Goal: Contribute content

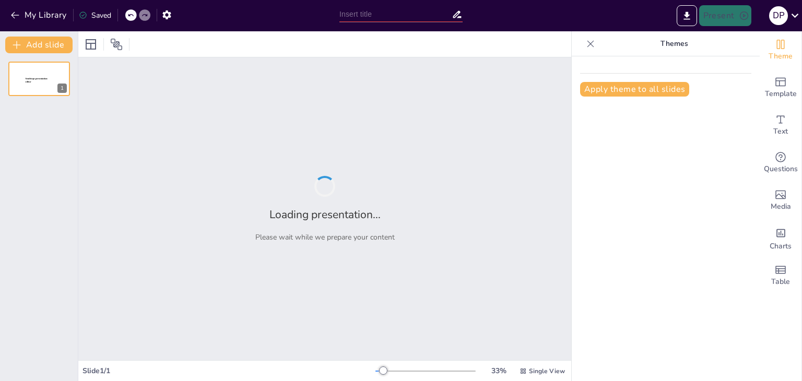
type input "Peran Unit Kerja dalam Penyelamatan Kredit: Tanggung Jawab dan Prosedur Standar…"
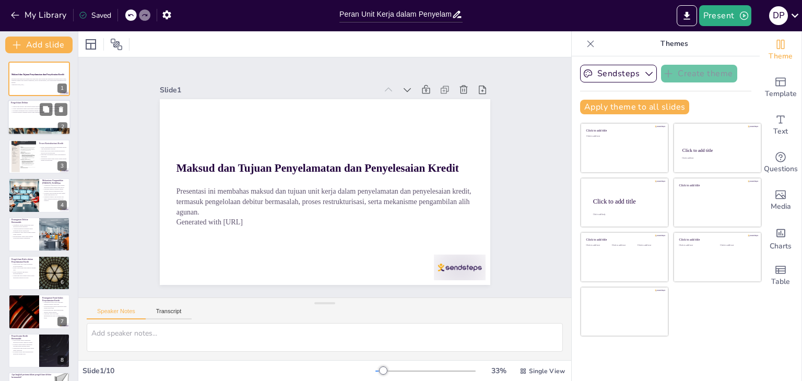
checkbox input "true"
click at [20, 114] on div "Pengelolaan debitur yang efektif penting untuk memulihkan kredit yang bermasala…" at bounding box center [39, 110] width 56 height 10
type textarea "Pengelolaan debitur yang efektif sangat penting untuk mengurangi risiko kerugia…"
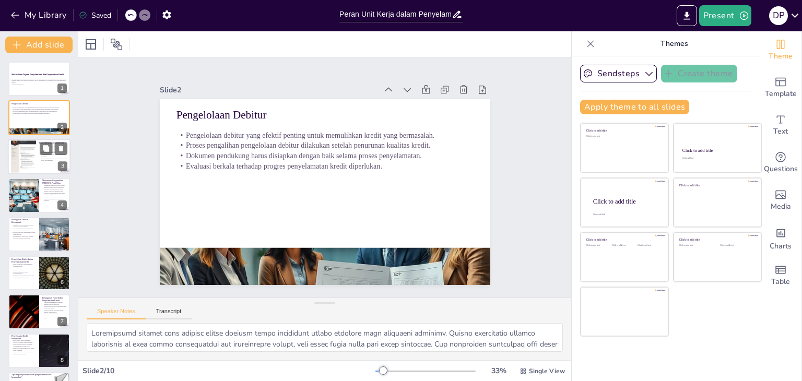
checkbox input "true"
click at [22, 163] on div at bounding box center [23, 156] width 25 height 35
type textarea "Proses restrukturisasi kredit sangat penting bagi debitur yang mengalami kesuli…"
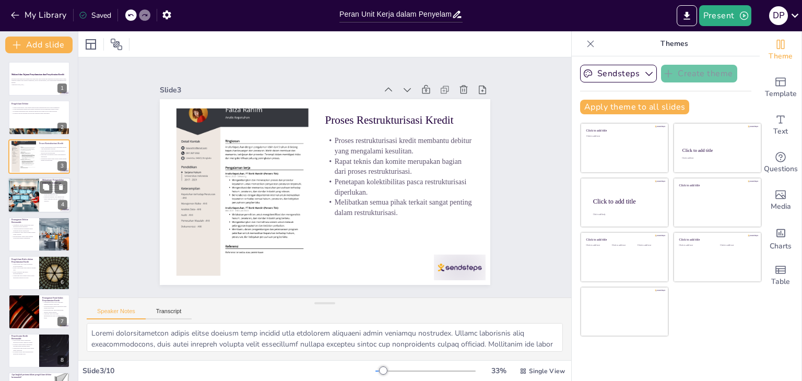
checkbox input "true"
click at [16, 195] on div at bounding box center [23, 194] width 63 height 35
type textarea "Pengambilan alih agunan merupakan langkah terakhir yang diambil oleh bank ketik…"
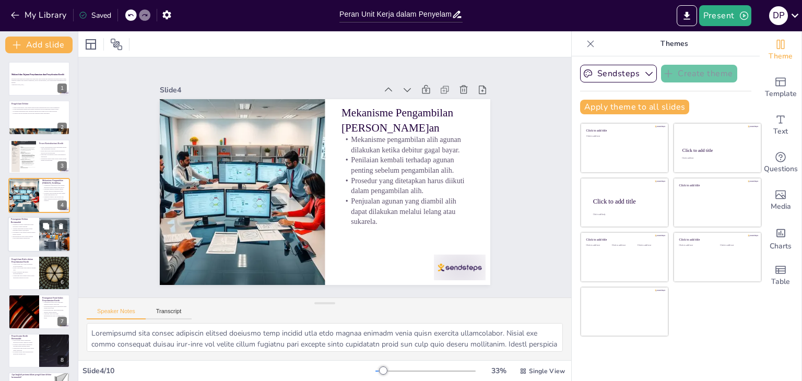
checkbox input "true"
click at [21, 228] on p "Analisis mendalam terhadap situasi keuangan debitur diperlukan." at bounding box center [23, 230] width 25 height 4
type textarea "Identifikasi debitur bermasalah sedini mungkin sangat penting untuk mencegah ke…"
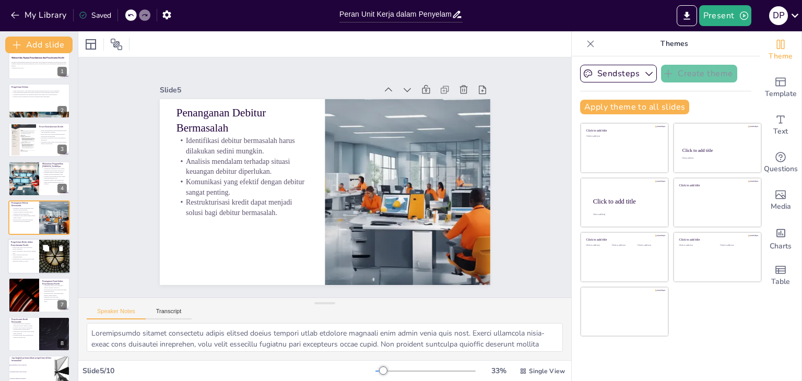
checkbox input "true"
click at [23, 258] on p "Monitoring dan evaluasi berkala dapat membantu mengelola risiko." at bounding box center [23, 260] width 25 height 4
type textarea "Pengelolaan risiko yang sistematis sangat penting dalam penyelamatan kredit. De…"
checkbox input "true"
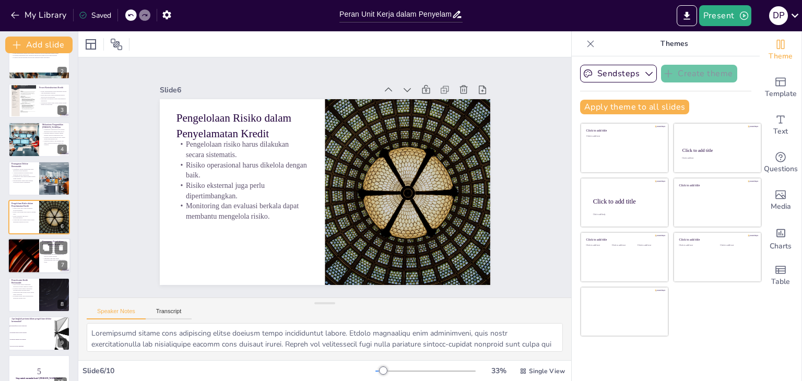
click at [23, 255] on div at bounding box center [23, 255] width 63 height 35
type textarea "Memiliki prosedur yang jelas untuk menangani kasus fraud sangat penting bagi ba…"
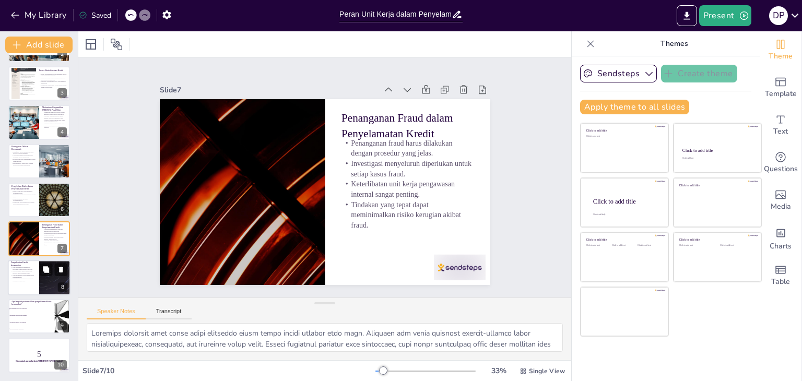
checkbox input "true"
click at [21, 282] on div at bounding box center [39, 277] width 63 height 35
type textarea "Penyelesaian kredit bermasalah adalah langkah terakhir yang diambil setelah sem…"
checkbox input "true"
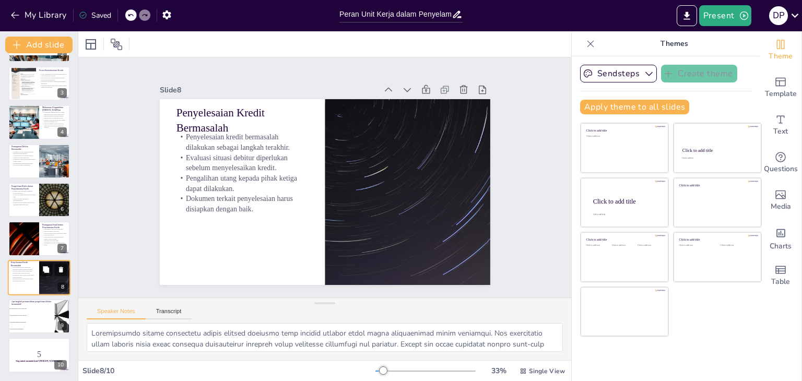
checkbox input "true"
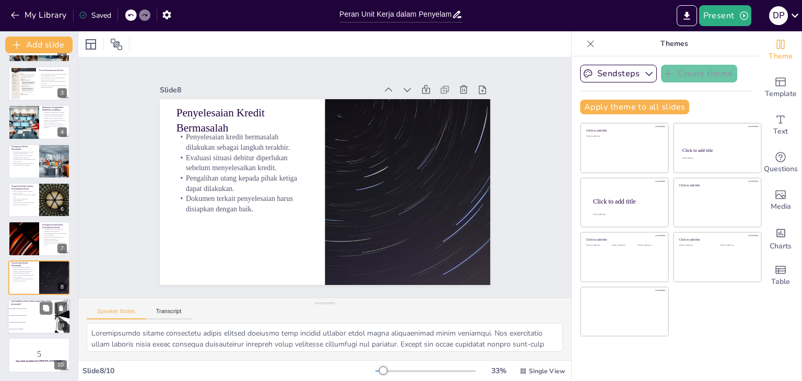
checkbox input "true"
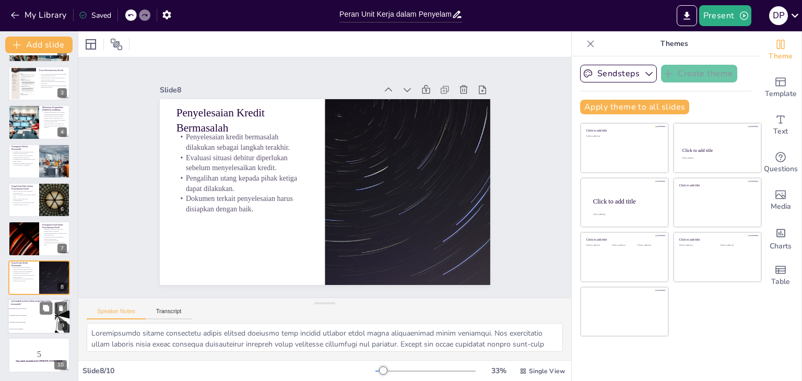
checkbox input "true"
click at [22, 316] on li "Melakukan analisis situasi keuangan" at bounding box center [31, 315] width 47 height 7
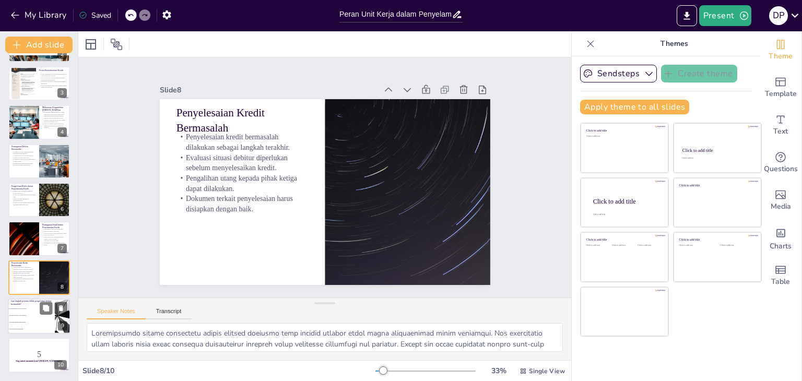
type textarea "Langkah pertama dalam pengelolaan debitur bermasalah adalah mengidentifikasi de…"
checkbox input "true"
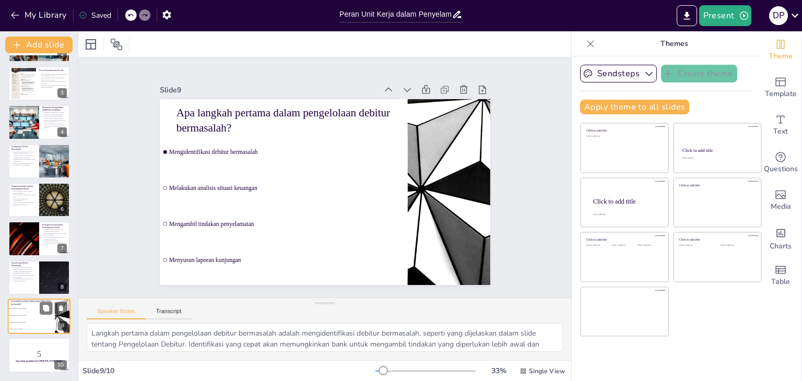
checkbox input "true"
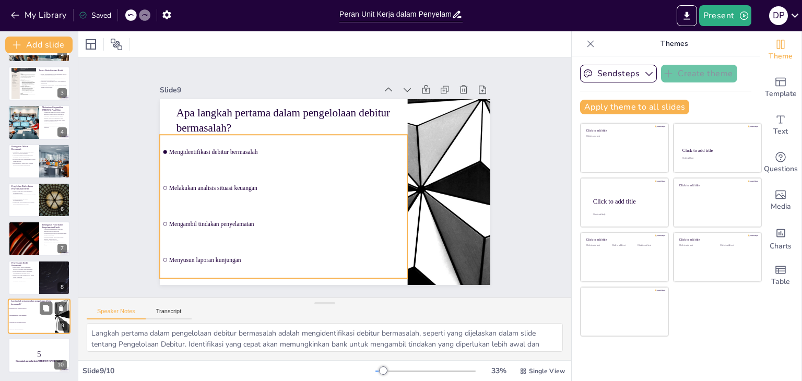
checkbox input "true"
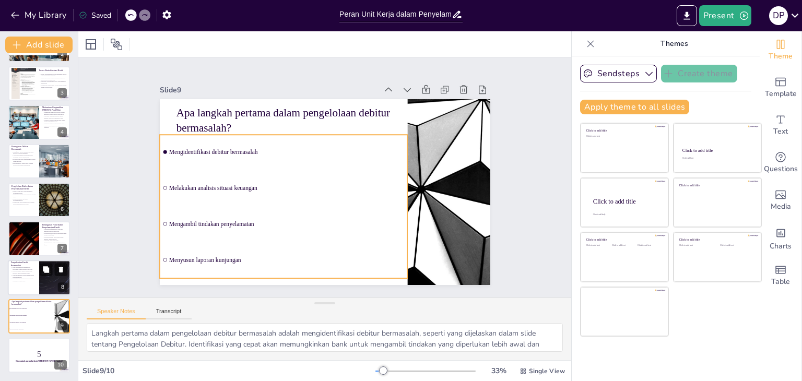
checkbox input "true"
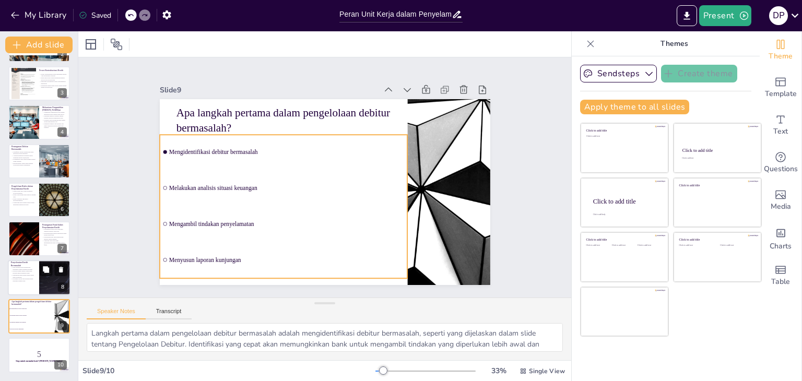
checkbox input "true"
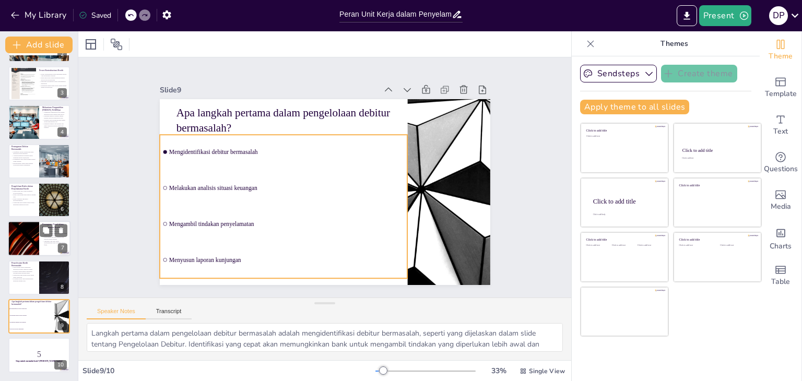
checkbox input "true"
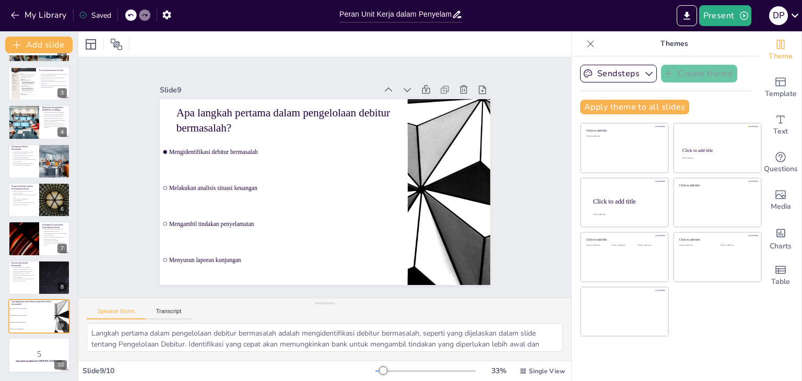
checkbox input "true"
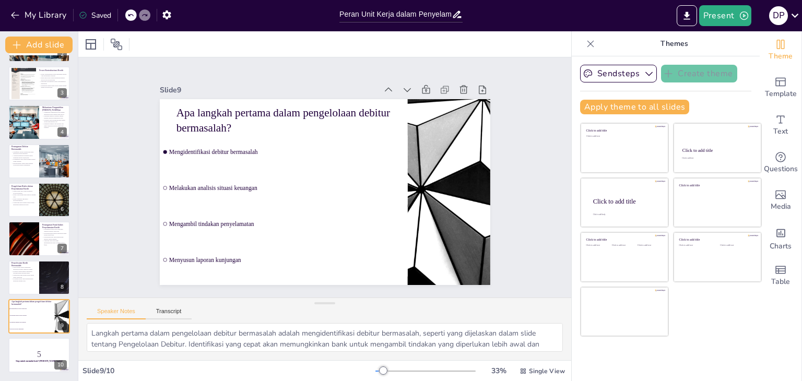
checkbox input "true"
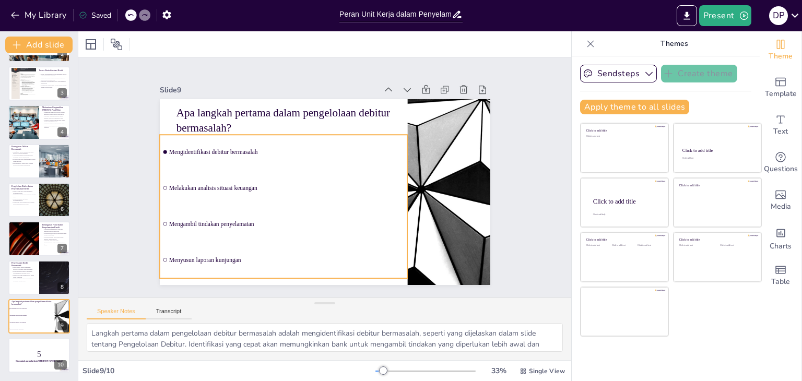
checkbox input "true"
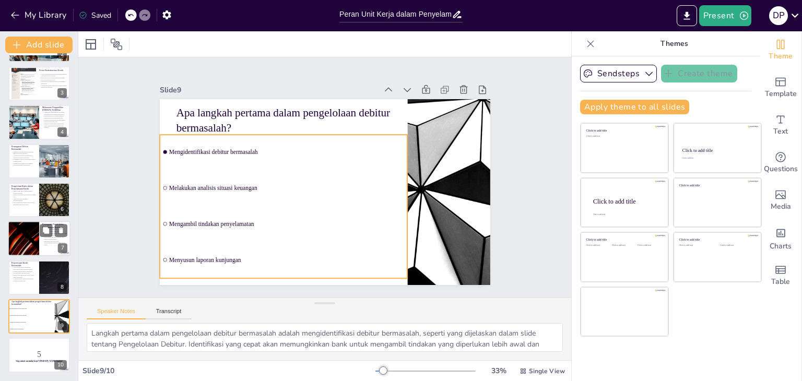
checkbox input "true"
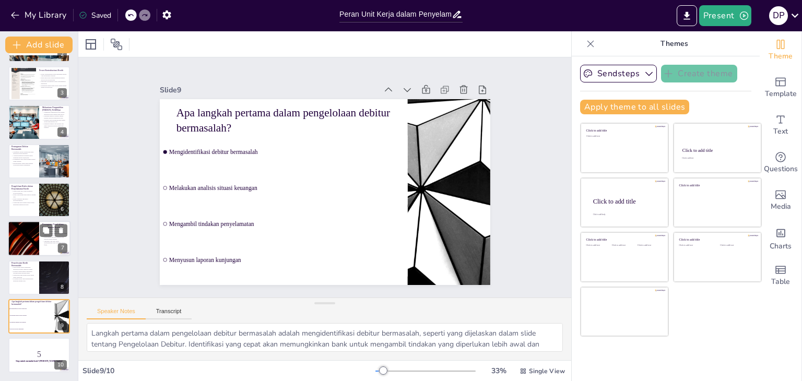
checkbox input "true"
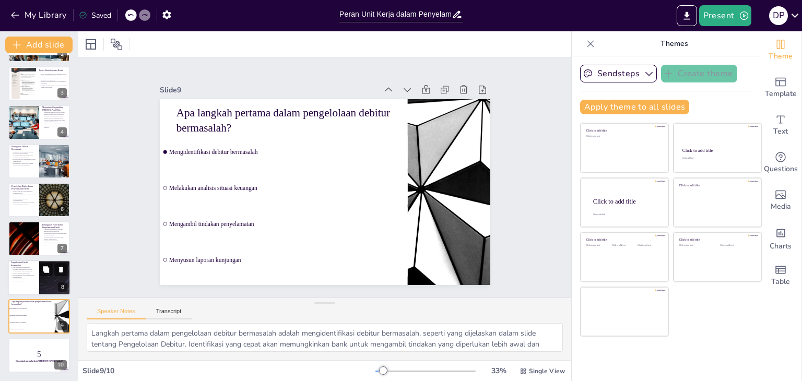
checkbox input "true"
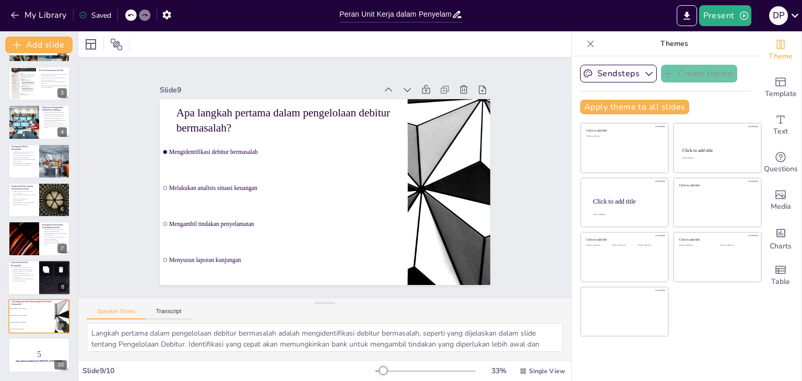
checkbox input "true"
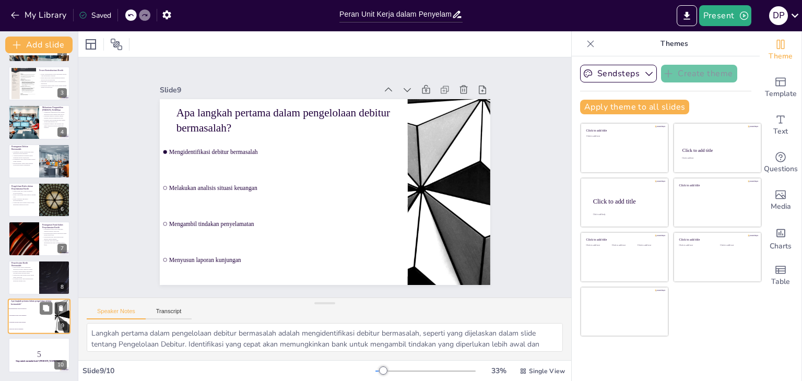
checkbox input "true"
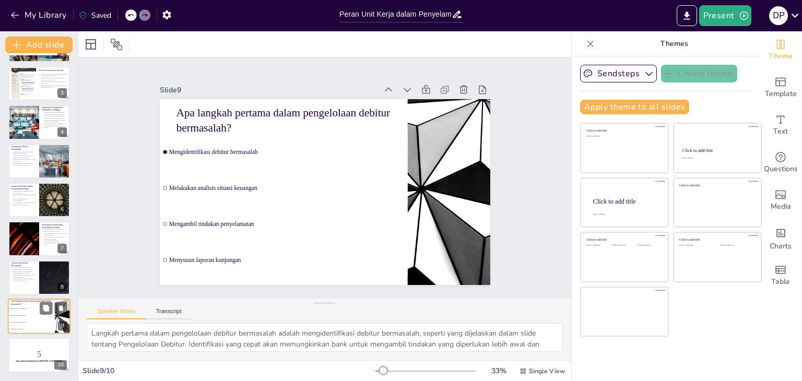
checkbox input "true"
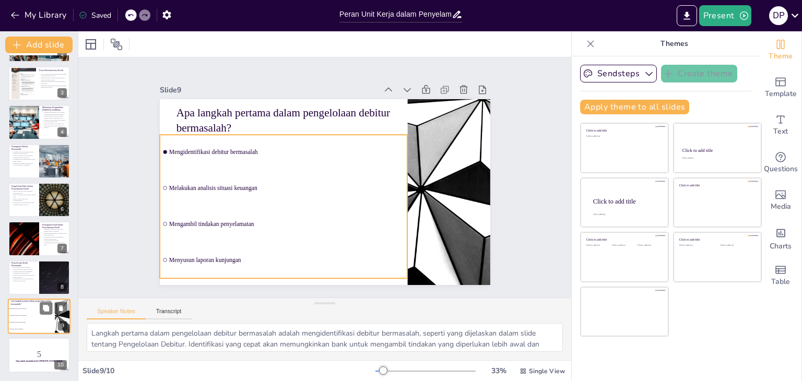
checkbox input "true"
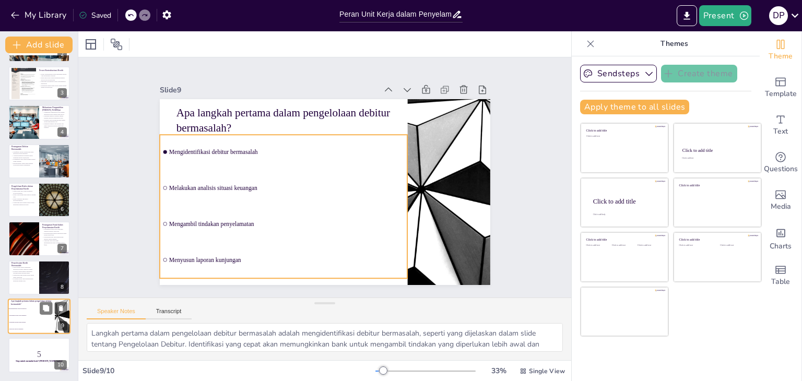
checkbox input "true"
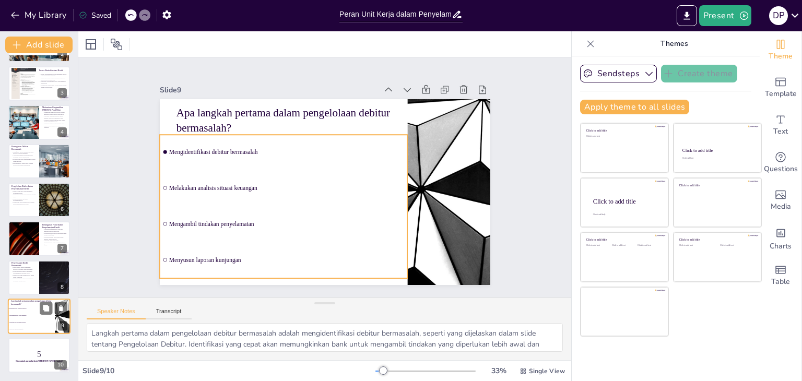
checkbox input "true"
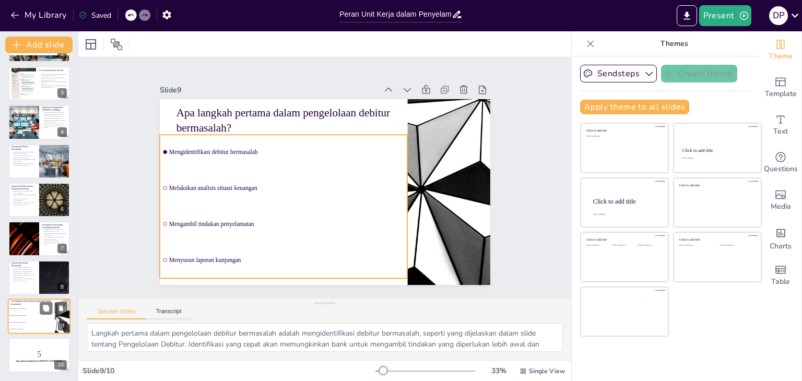
checkbox input "true"
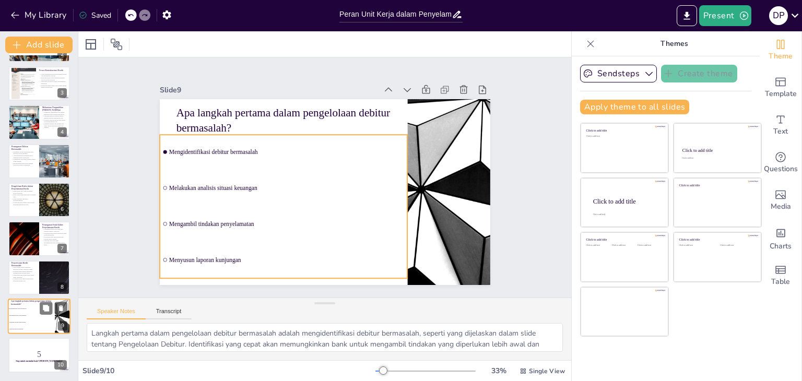
checkbox input "true"
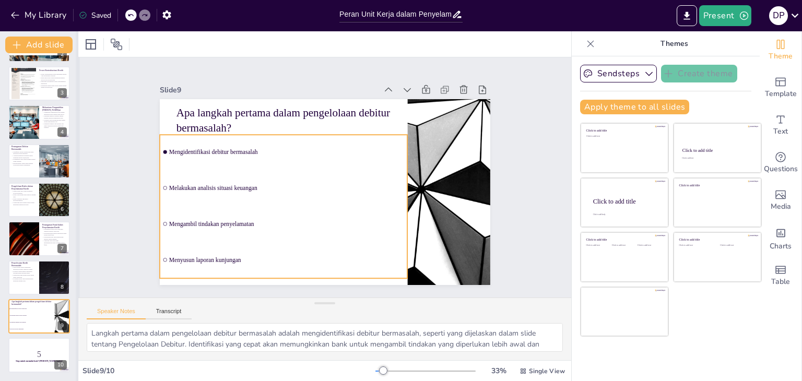
checkbox input "true"
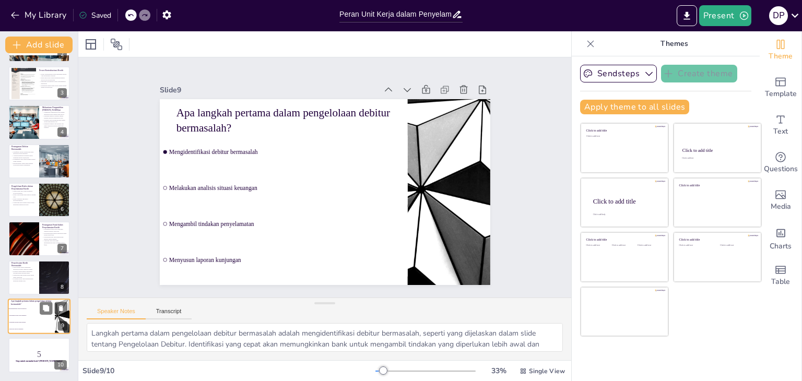
checkbox input "true"
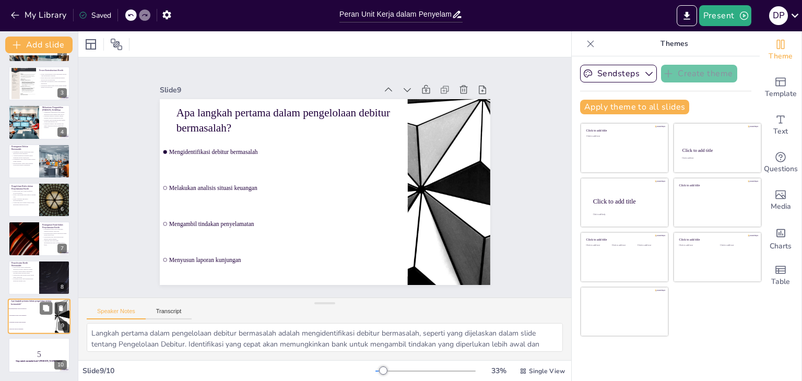
checkbox input "true"
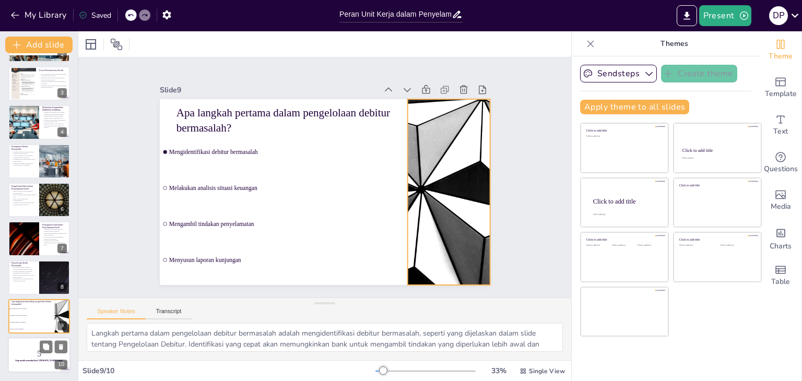
checkbox input "true"
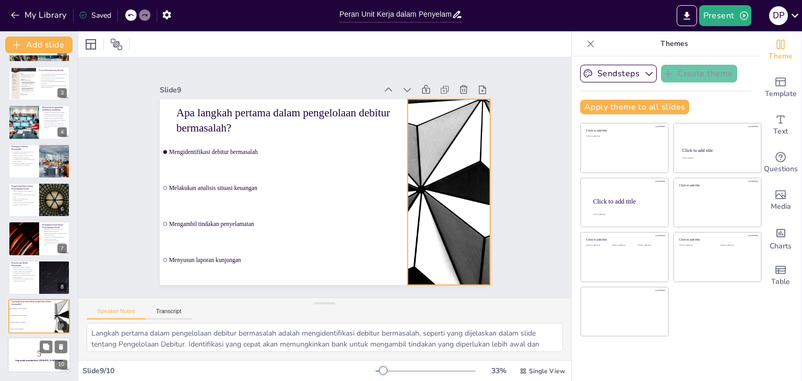
checkbox input "true"
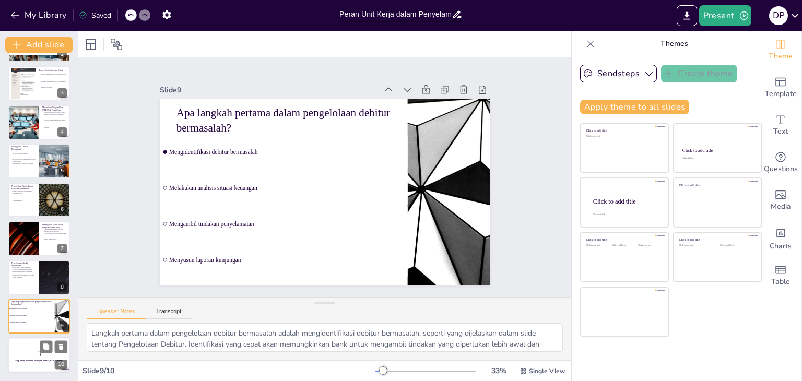
checkbox input "true"
click at [27, 348] on p "5" at bounding box center [39, 353] width 56 height 11
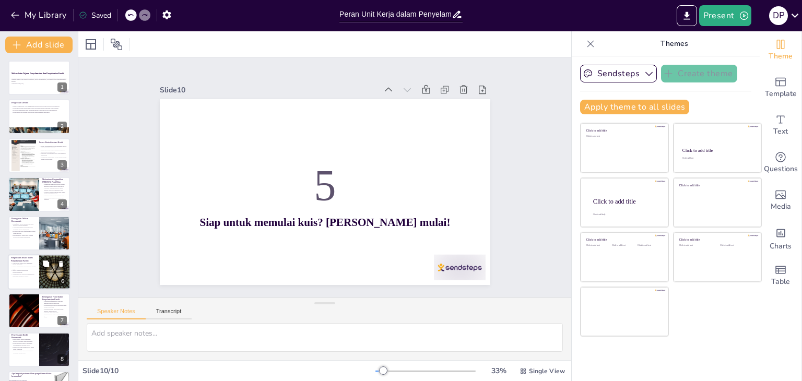
scroll to position [0, 0]
checkbox input "true"
click at [15, 18] on icon "button" at bounding box center [15, 15] width 8 height 7
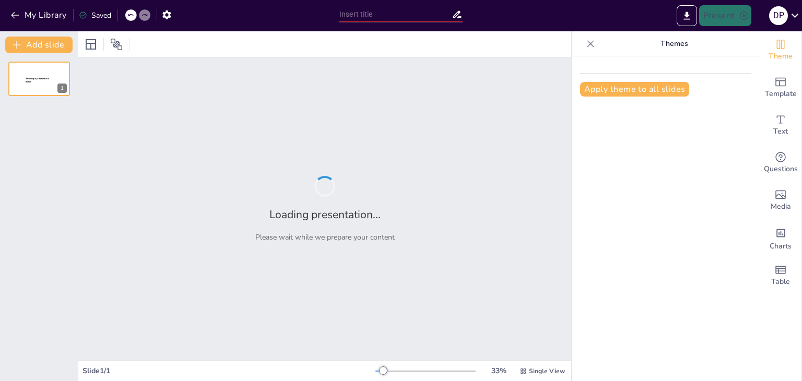
type input "Peran Unit Kerja dalam Penyelesaian Kredit Bermasalah: Tanggung Jawab dan Kewen…"
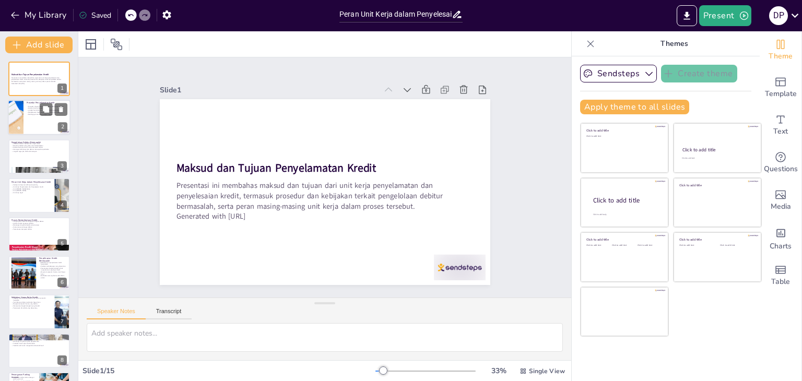
click at [35, 105] on div "Prosedur dimulai dengan identifikasi debitur bermasalah Analisis kondisi keuang…" at bounding box center [47, 110] width 41 height 11
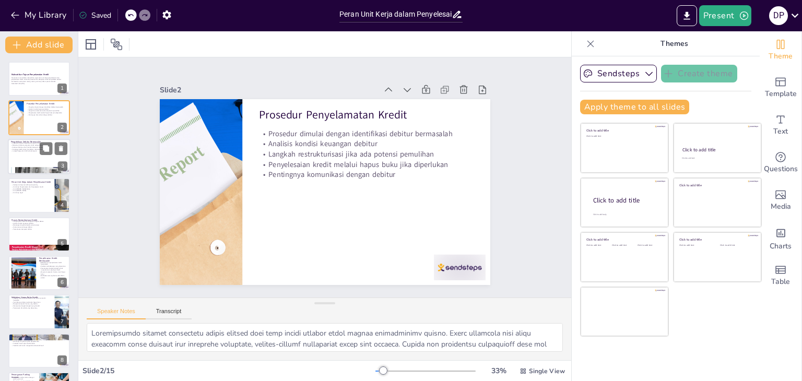
click at [17, 159] on div at bounding box center [39, 156] width 63 height 35
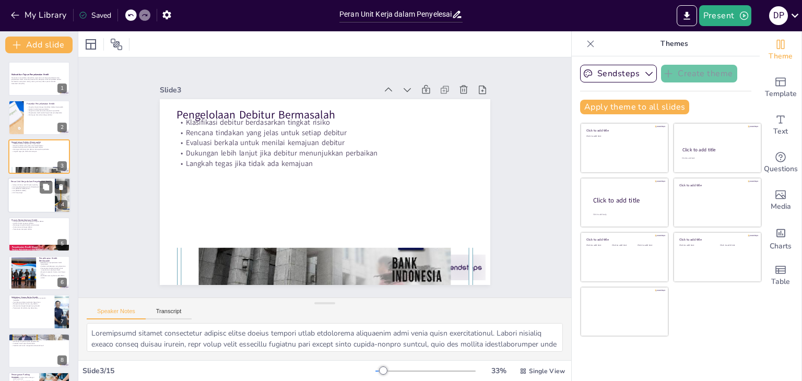
click at [22, 188] on p "Unit [PERSON_NAME] Risiko" at bounding box center [31, 189] width 41 height 2
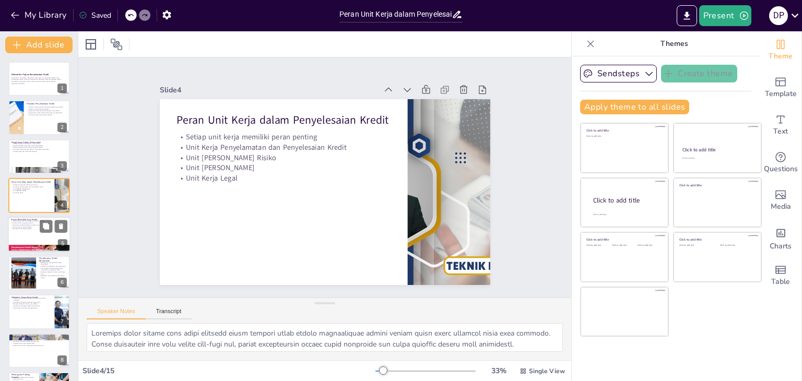
click at [14, 232] on div at bounding box center [39, 234] width 63 height 35
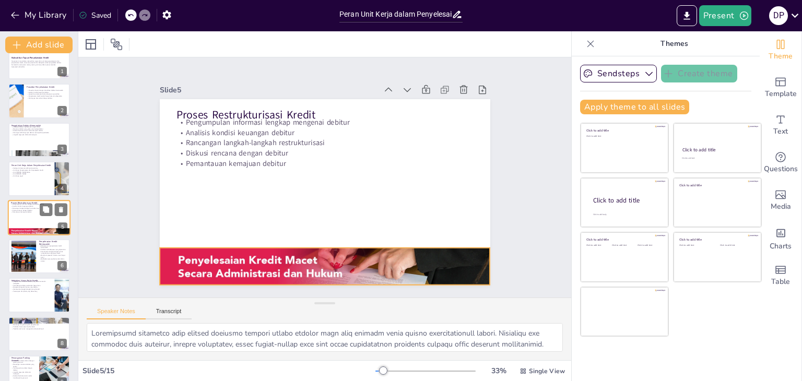
scroll to position [69, 0]
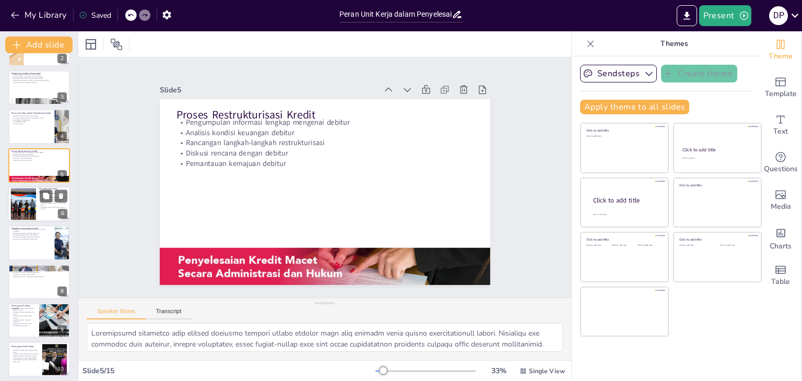
click at [21, 209] on div at bounding box center [23, 204] width 42 height 32
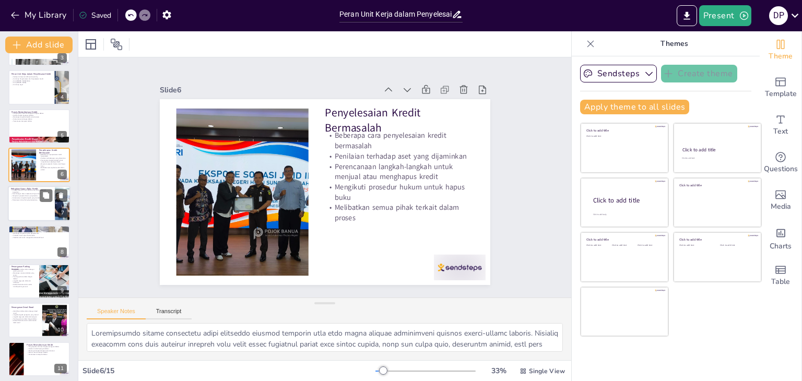
click at [23, 207] on div at bounding box center [39, 203] width 63 height 35
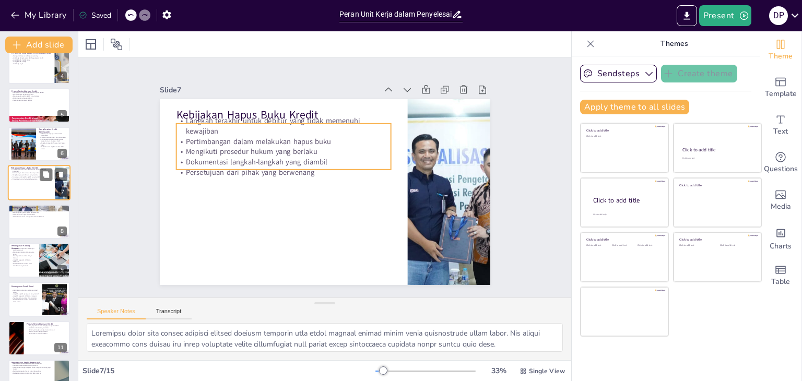
scroll to position [147, 0]
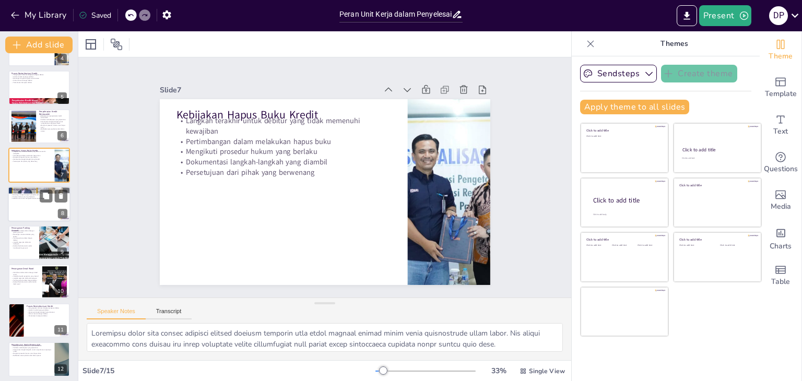
click at [24, 210] on div at bounding box center [39, 203] width 63 height 35
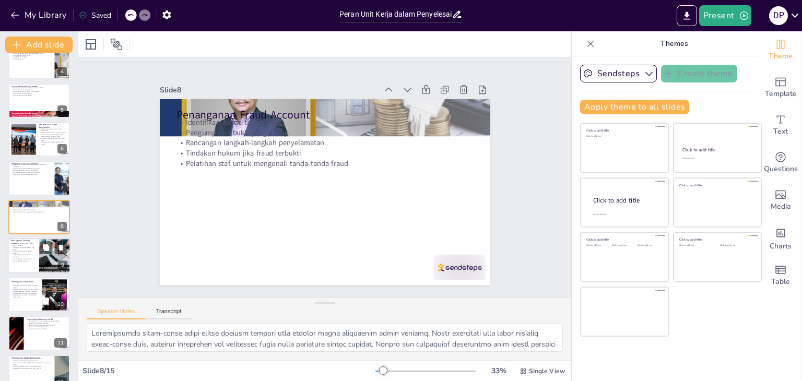
click at [23, 248] on p "Rancangan rencana tindakan yang sesuai" at bounding box center [23, 248] width 25 height 4
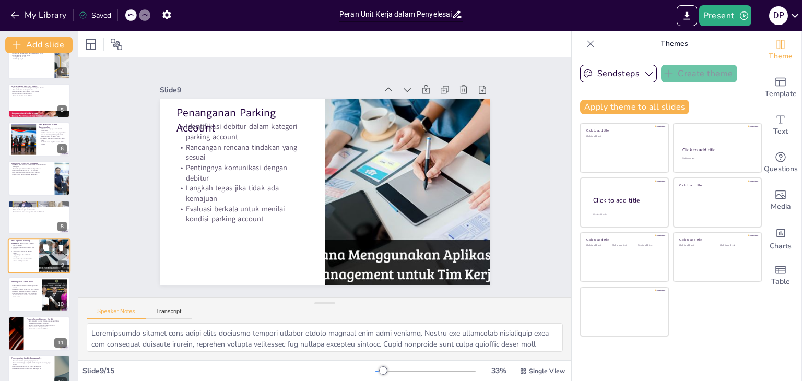
scroll to position [172, 0]
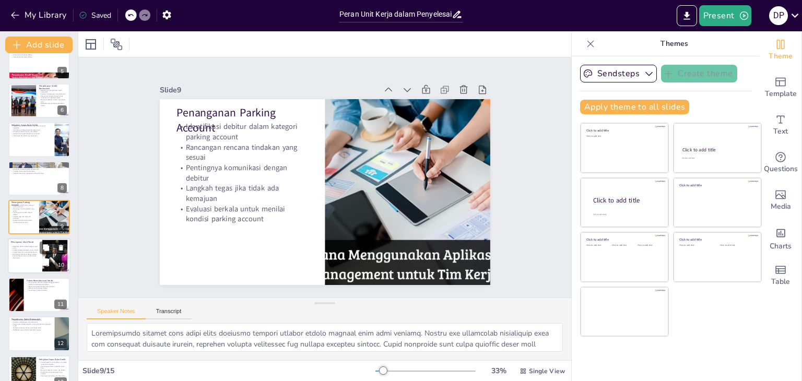
click at [13, 258] on p "Evaluasi berkala untuk menilai kondisi dead wood" at bounding box center [25, 257] width 28 height 4
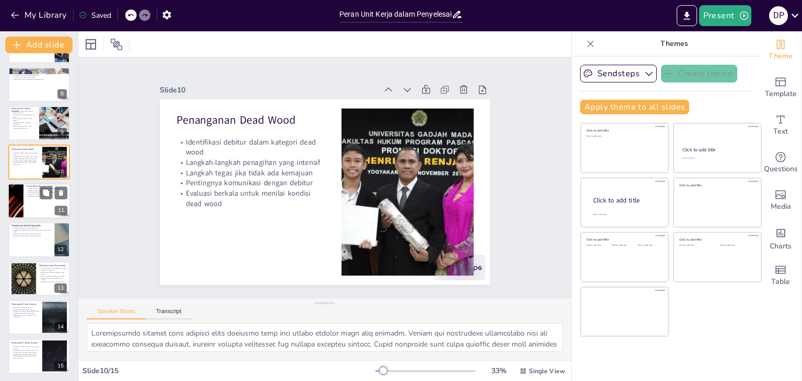
scroll to position [267, 0]
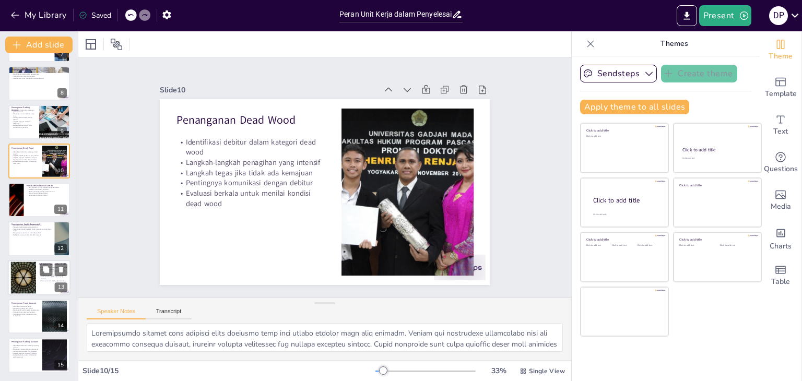
click at [27, 268] on div at bounding box center [23, 277] width 56 height 32
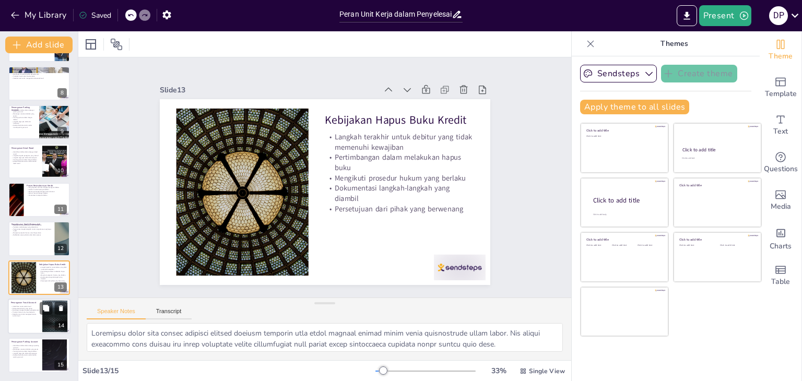
click at [33, 312] on p "Tindakan hukum jika fraud terbukti" at bounding box center [25, 312] width 28 height 2
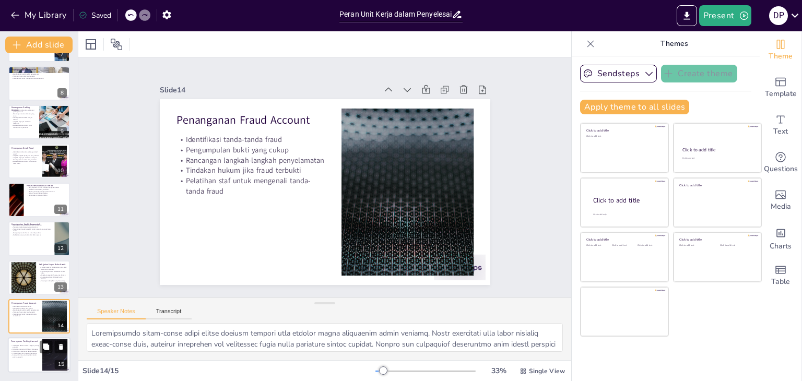
click at [17, 353] on p "Langkah tegas jika tidak ada kemajuan" at bounding box center [25, 353] width 28 height 2
type textarea "Identifikasi debitur yang masuk dalam kategori parking account adalah langkah a…"
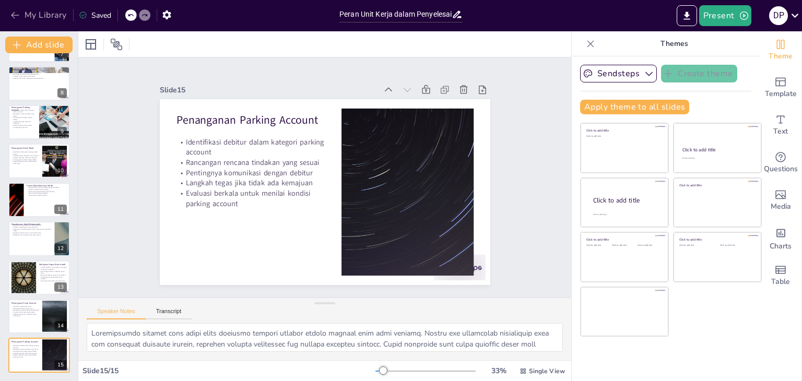
click at [21, 13] on button "My Library" at bounding box center [39, 15] width 63 height 17
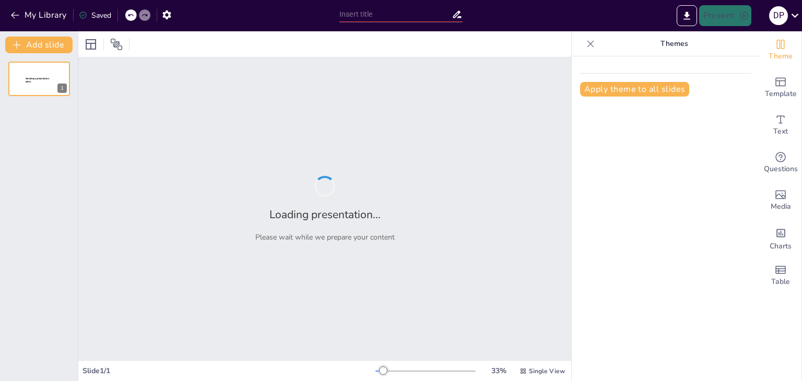
type input "Understanding the Objectives and Responsibilities of the Credit Rescue and Reso…"
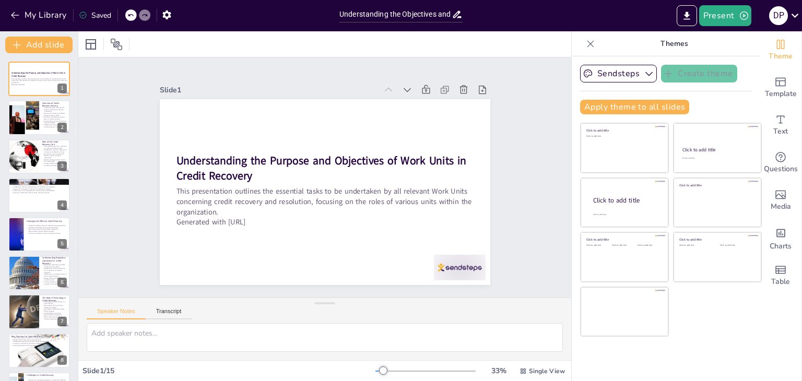
checkbox input "true"
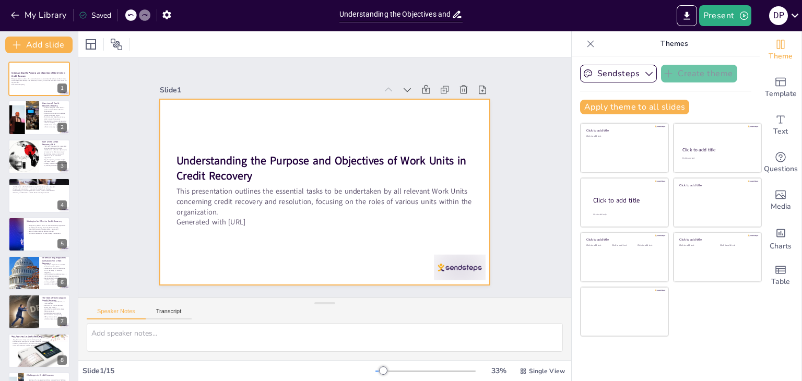
checkbox input "true"
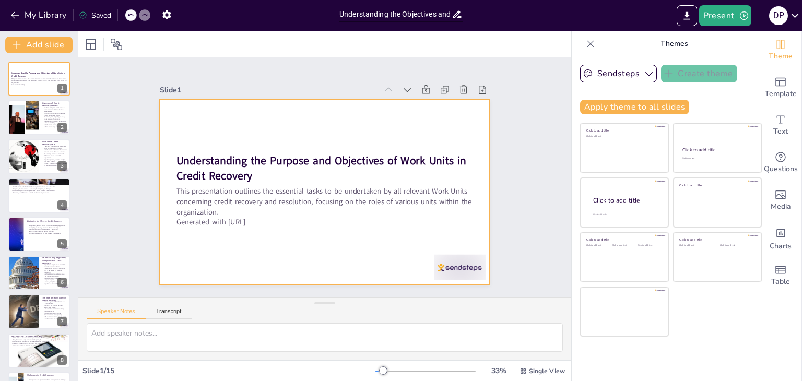
checkbox input "true"
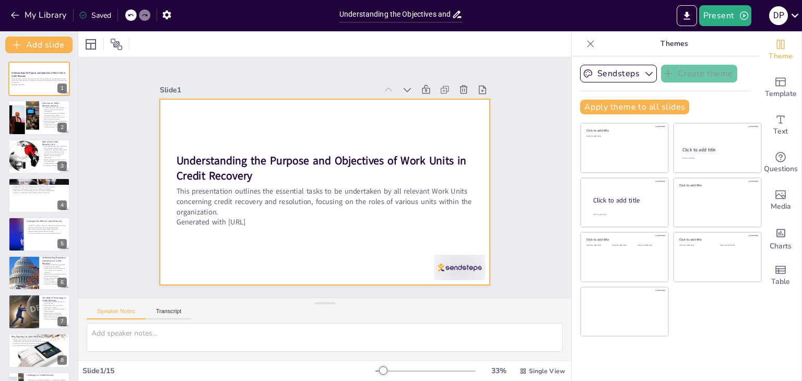
checkbox input "true"
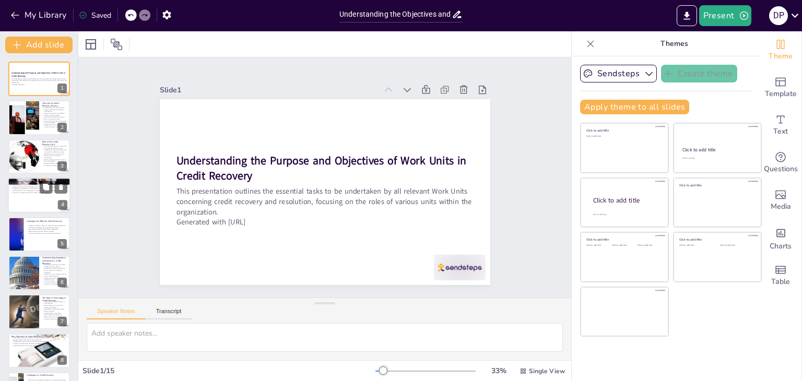
checkbox input "true"
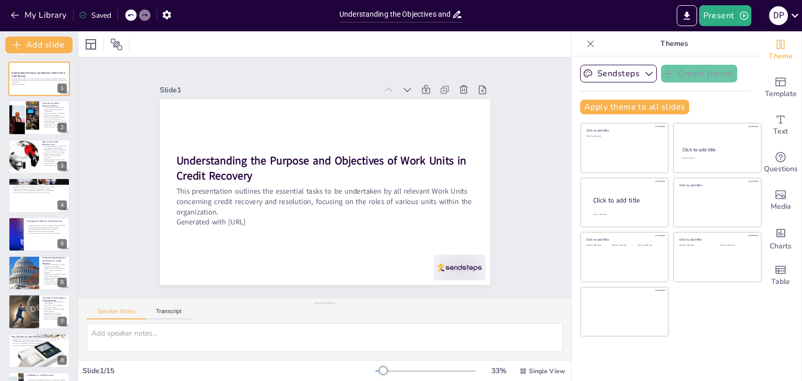
checkbox input "true"
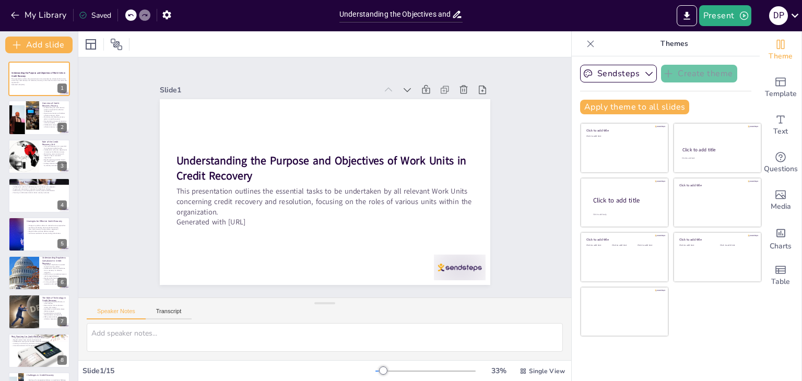
checkbox input "true"
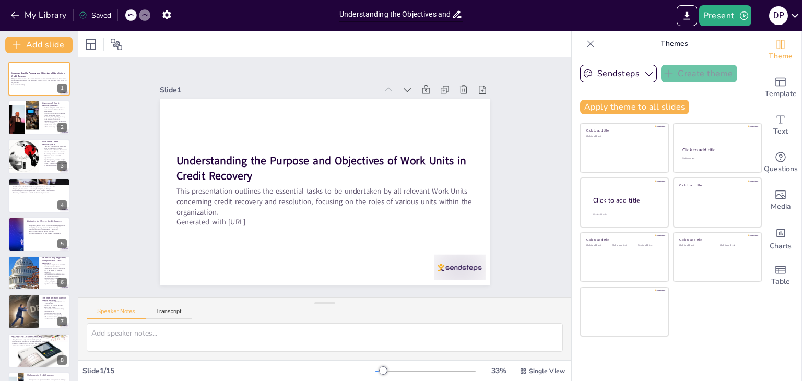
checkbox input "true"
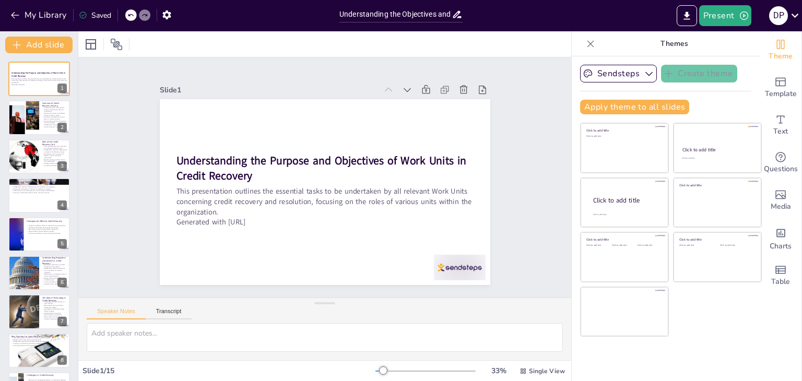
checkbox input "true"
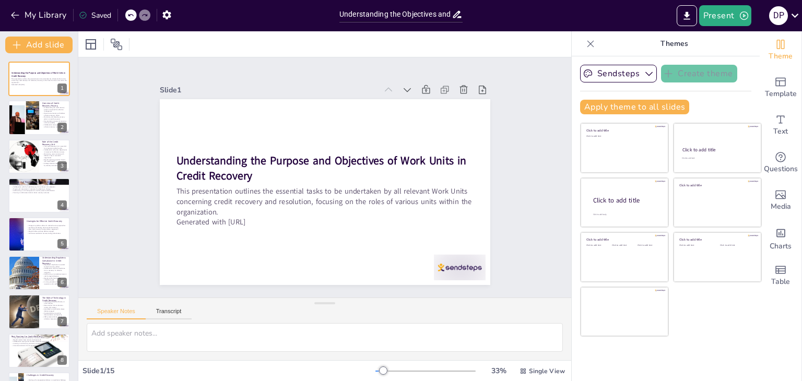
checkbox input "true"
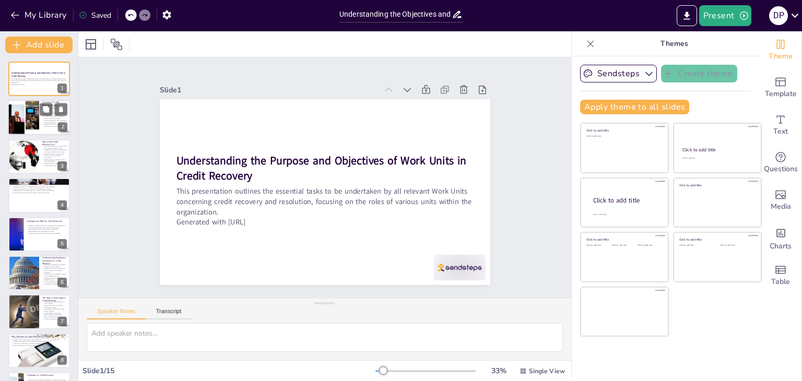
checkbox input "true"
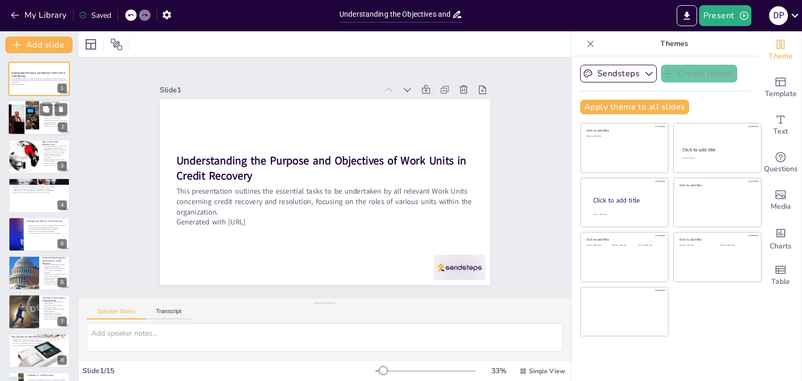
click at [30, 108] on div at bounding box center [24, 117] width 38 height 35
type textarea "Understanding the credit recovery process is essential for effective management…"
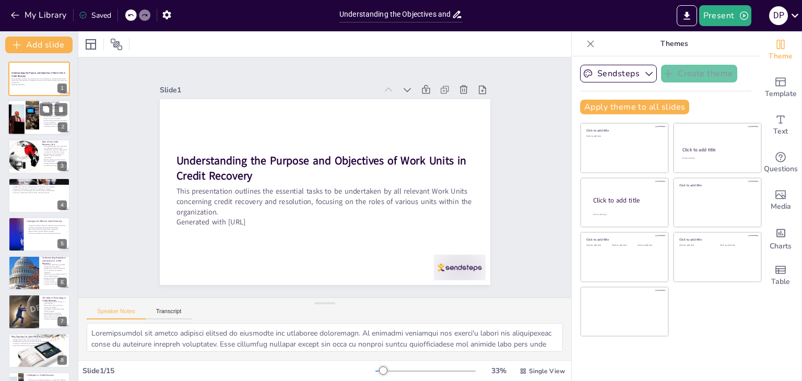
checkbox input "true"
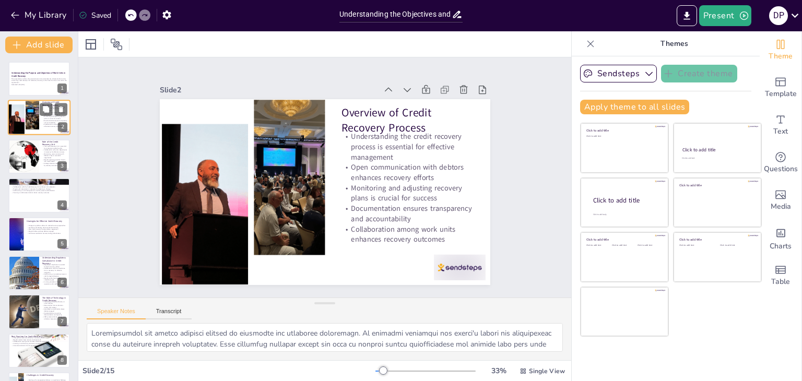
checkbox input "true"
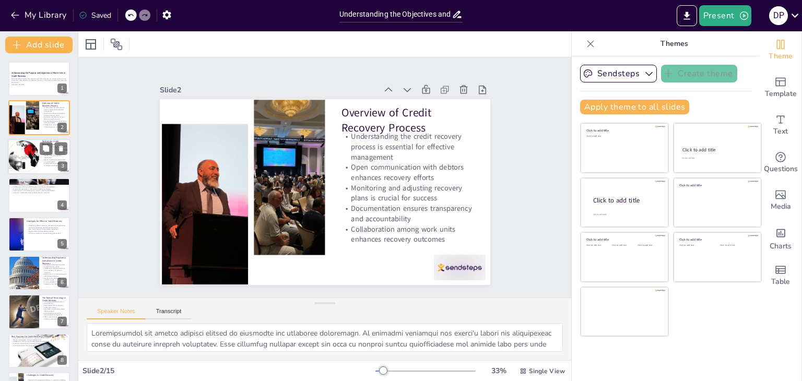
checkbox input "true"
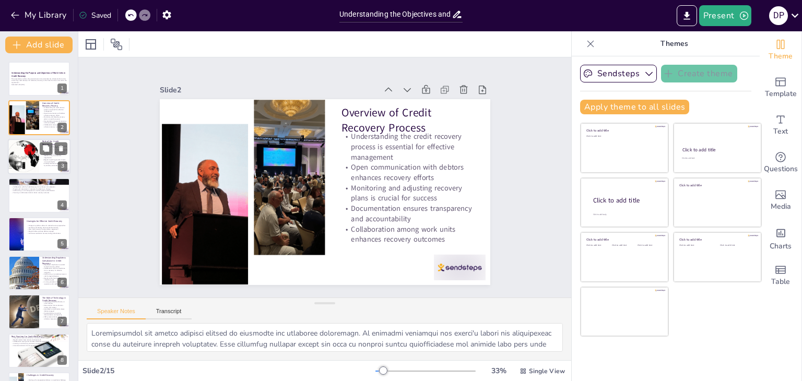
click at [18, 153] on div at bounding box center [23, 156] width 63 height 35
type textarea "The Credit Recovery Unit is essential for managing troubled credits. Its role e…"
checkbox input "true"
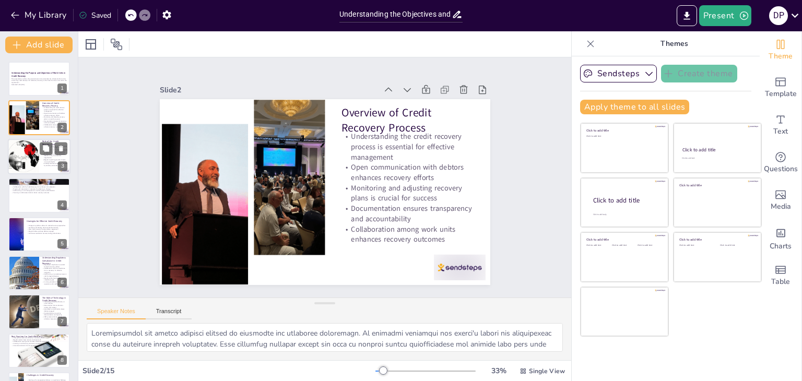
checkbox input "true"
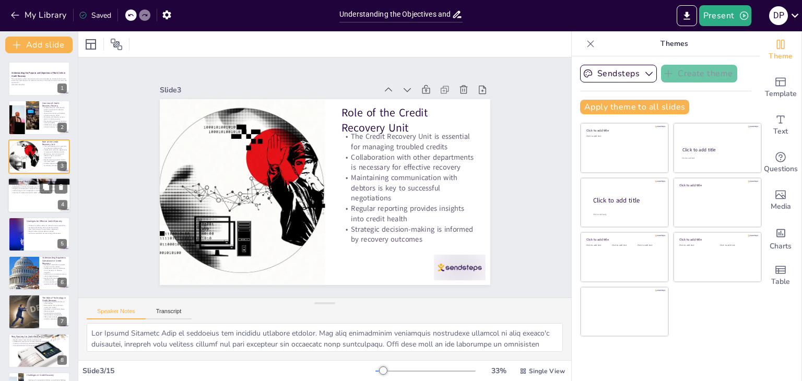
checkbox input "true"
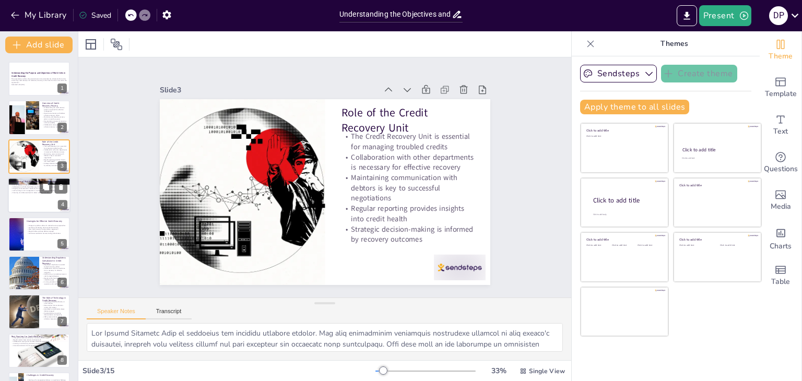
checkbox input "true"
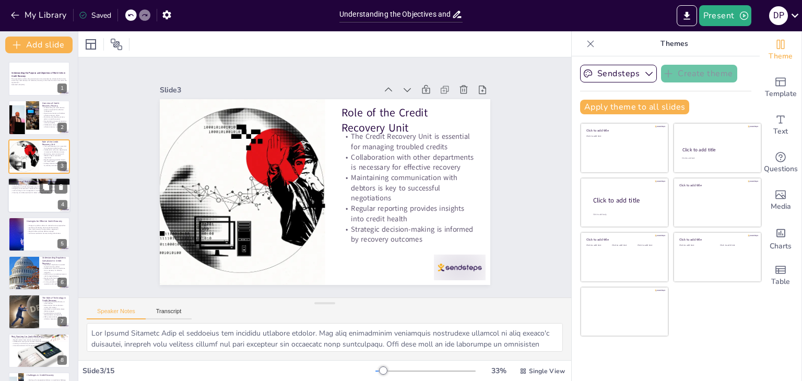
checkbox input "true"
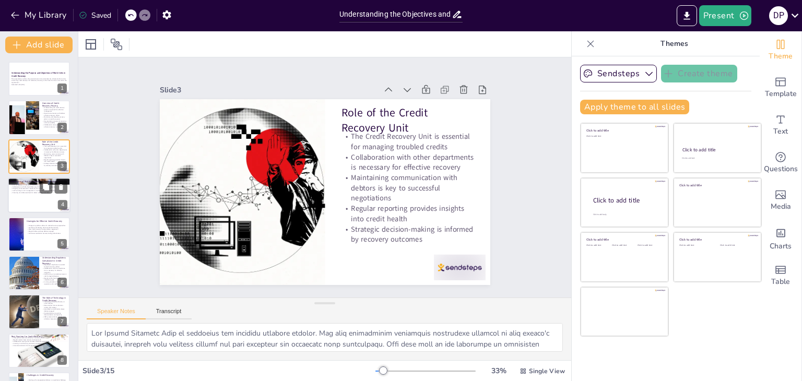
checkbox input "true"
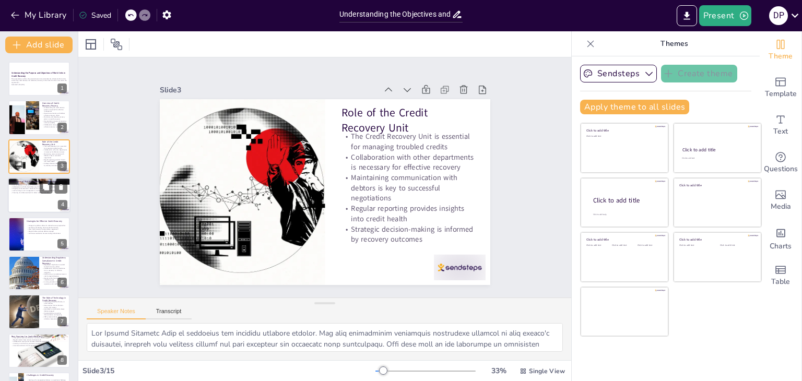
checkbox input "true"
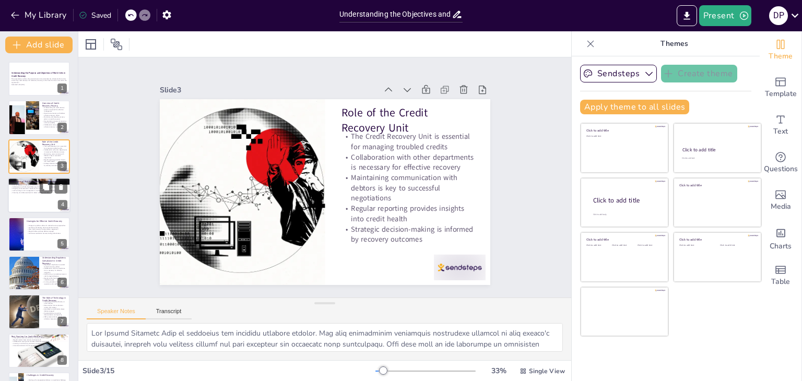
checkbox input "true"
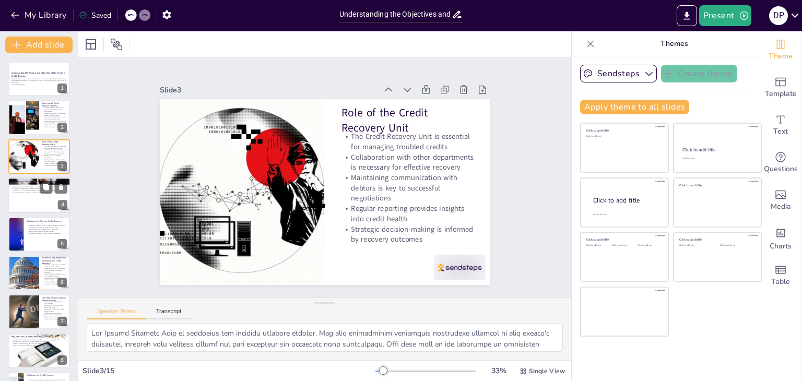
checkbox input "true"
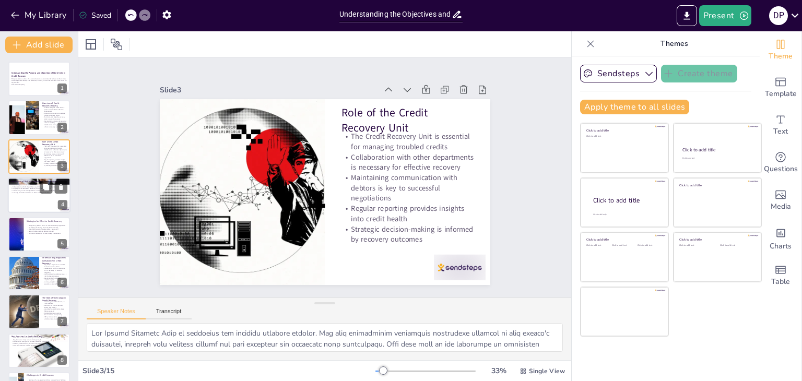
checkbox input "true"
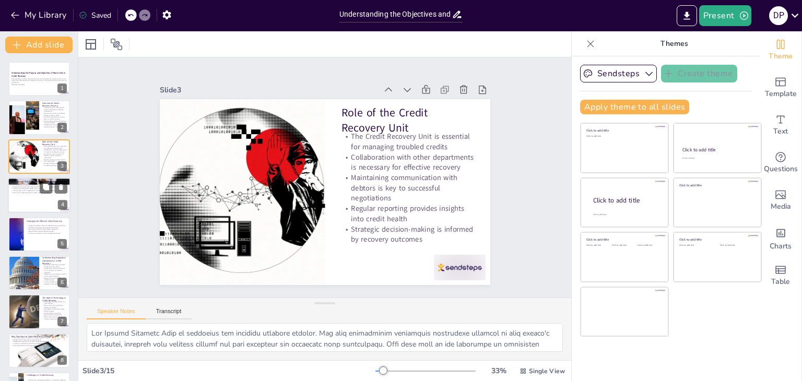
checkbox input "true"
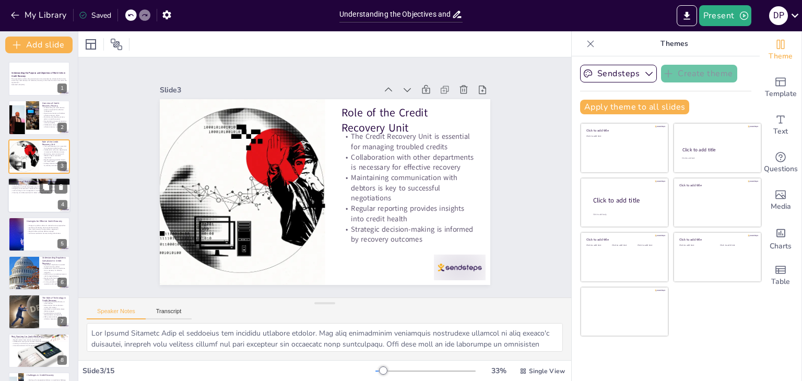
checkbox input "true"
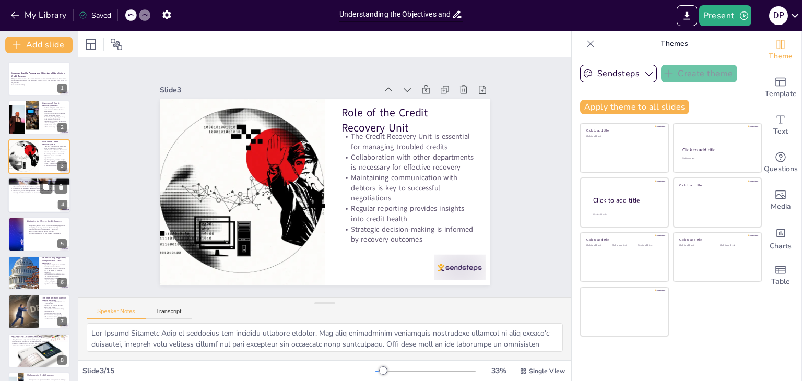
checkbox input "true"
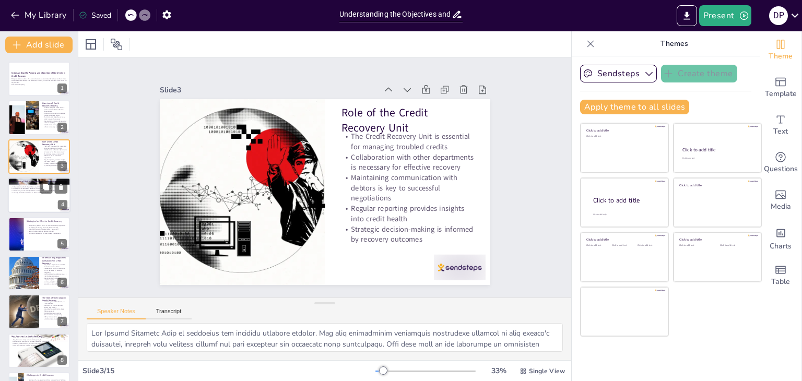
click at [16, 188] on p "Ongoing risk assessment is necessary for adapting to changes" at bounding box center [39, 189] width 56 height 2
type textarea "Risk management is essential for effective credit recovery. By identifying and …"
checkbox input "true"
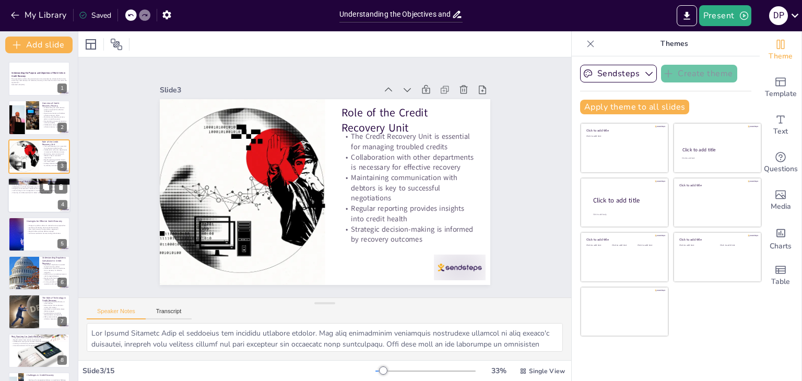
checkbox input "true"
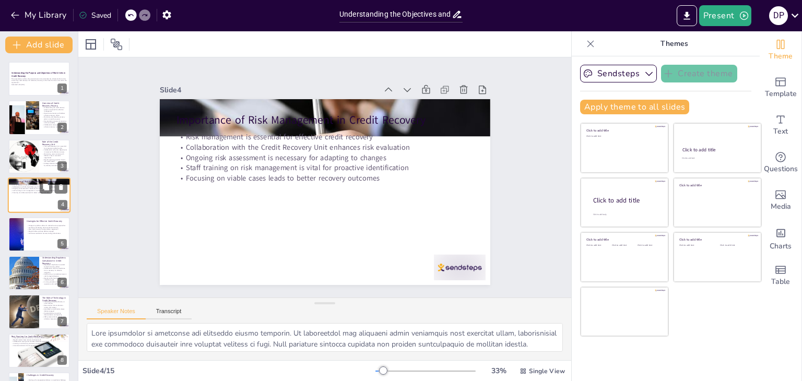
checkbox input "true"
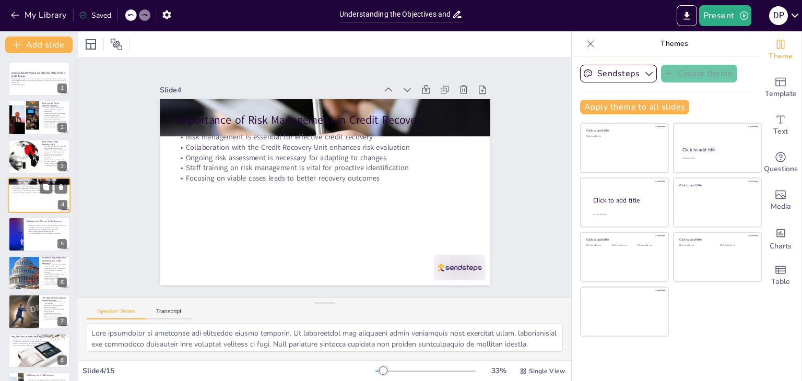
checkbox input "true"
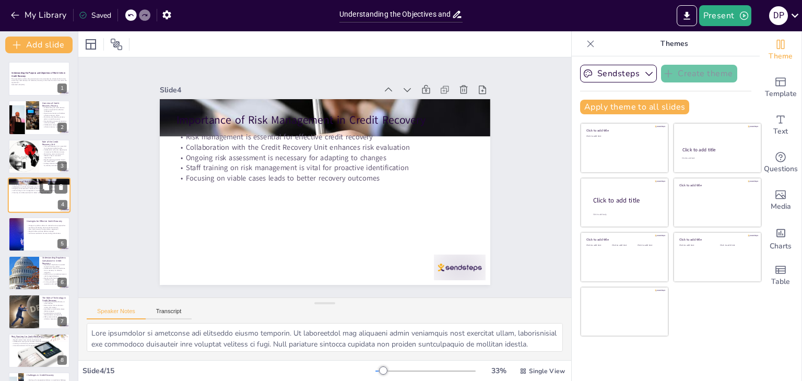
checkbox input "true"
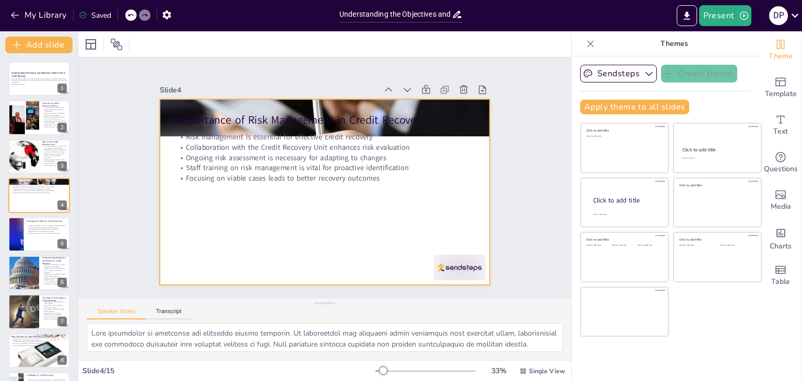
checkbox input "true"
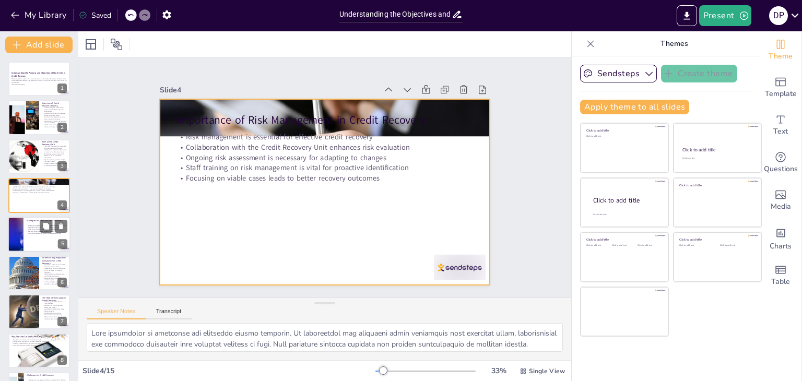
checkbox input "true"
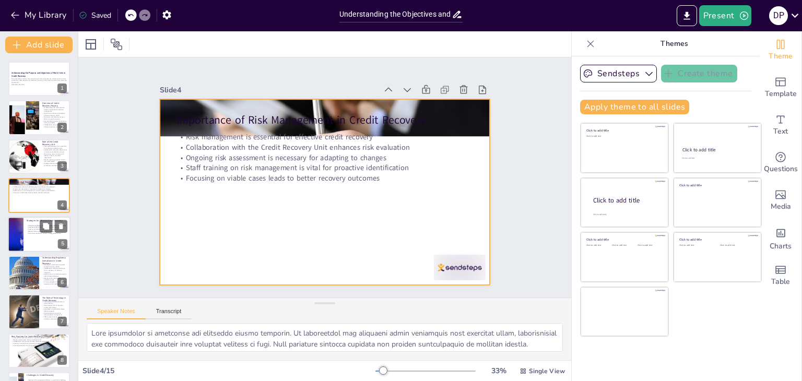
checkbox input "true"
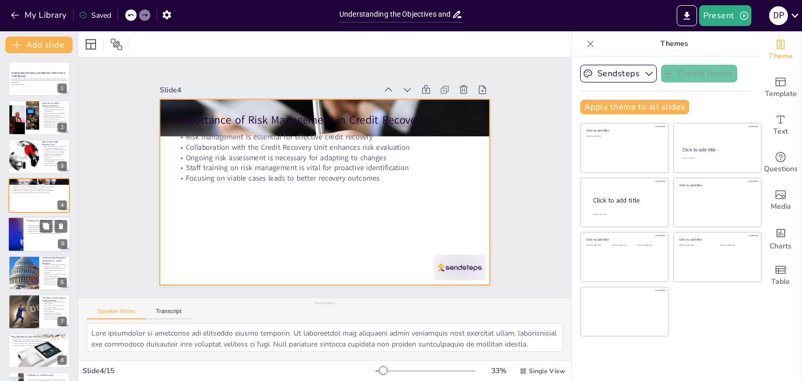
checkbox input "true"
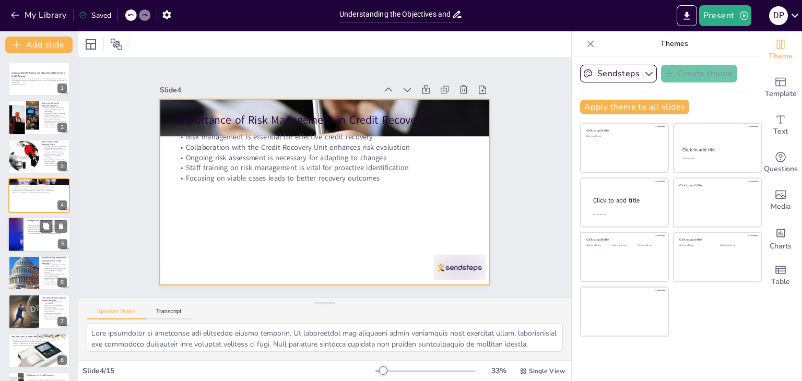
checkbox input "true"
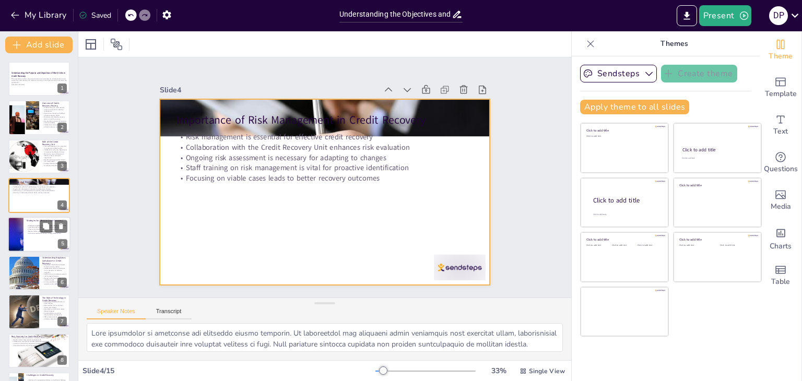
checkbox input "true"
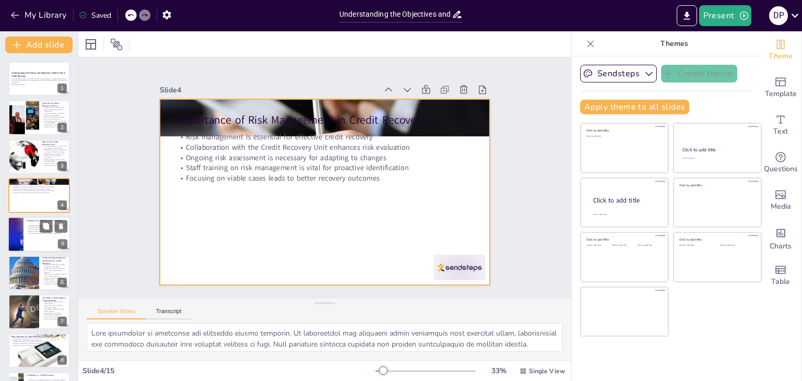
checkbox input "true"
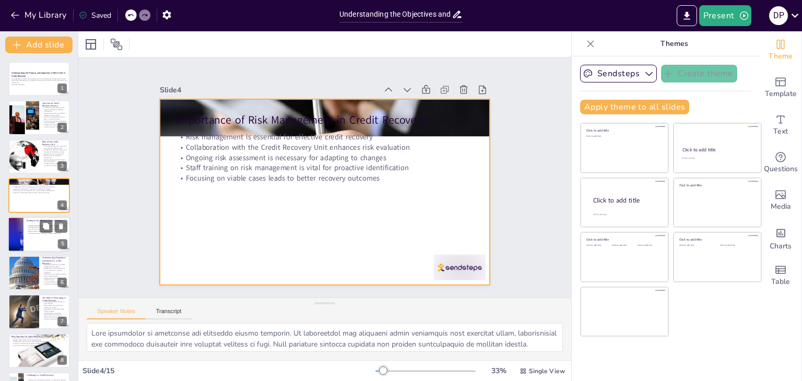
checkbox input "true"
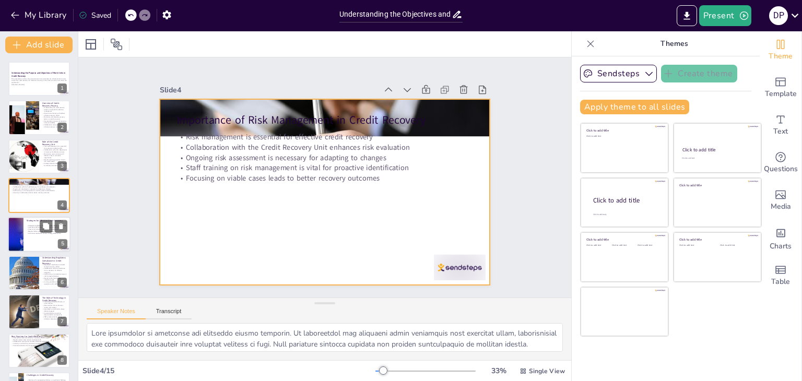
checkbox input "true"
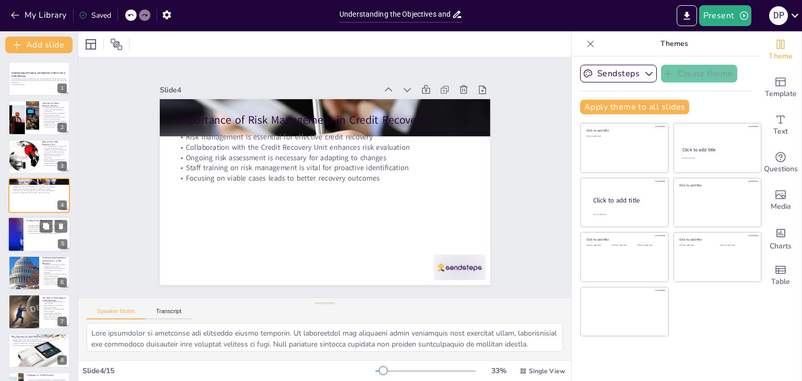
click at [29, 233] on p "Continuous evaluation ensures strategy effectiveness" at bounding box center [47, 233] width 41 height 2
type textarea "Categorizing debtors allows for tailored recovery approaches. By understanding …"
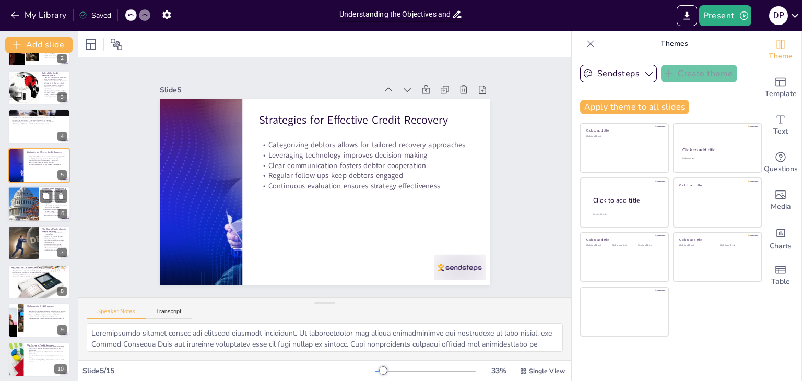
click at [25, 215] on div at bounding box center [23, 203] width 109 height 35
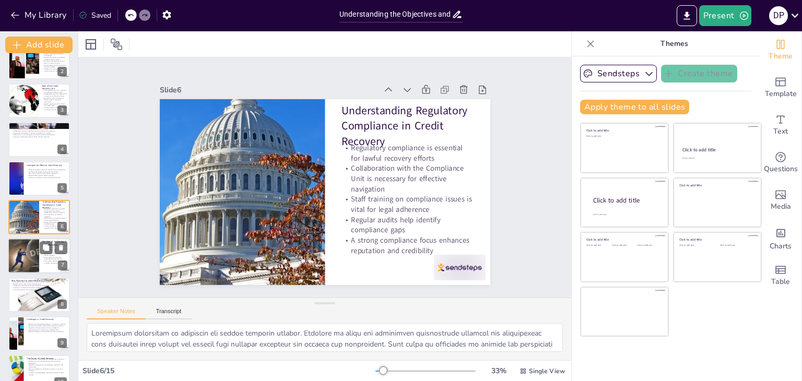
click at [28, 258] on div at bounding box center [23, 255] width 67 height 35
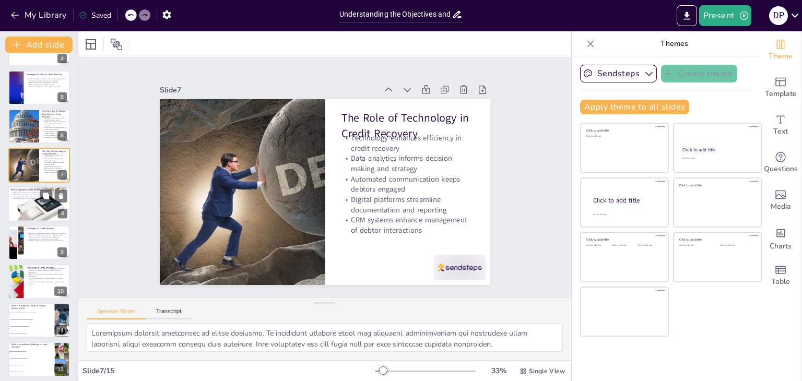
scroll to position [199, 0]
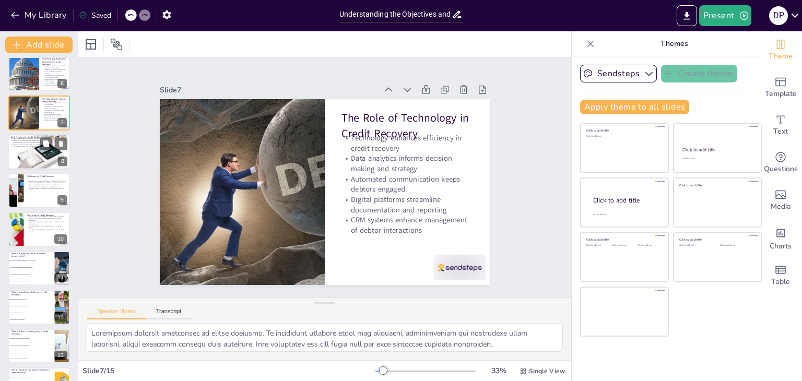
click at [19, 155] on div at bounding box center [39, 152] width 63 height 63
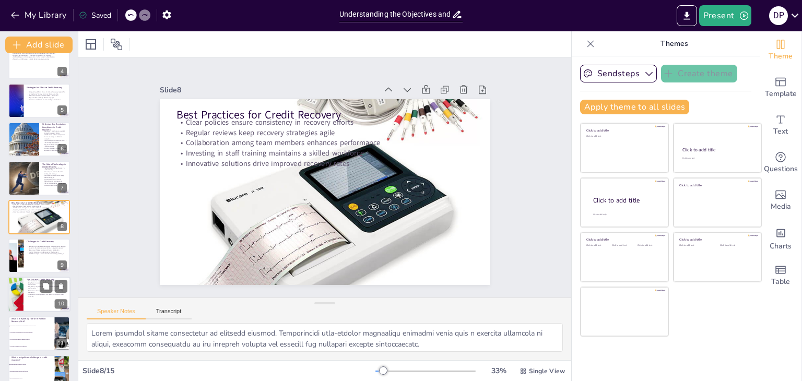
click at [22, 254] on div at bounding box center [16, 255] width 37 height 34
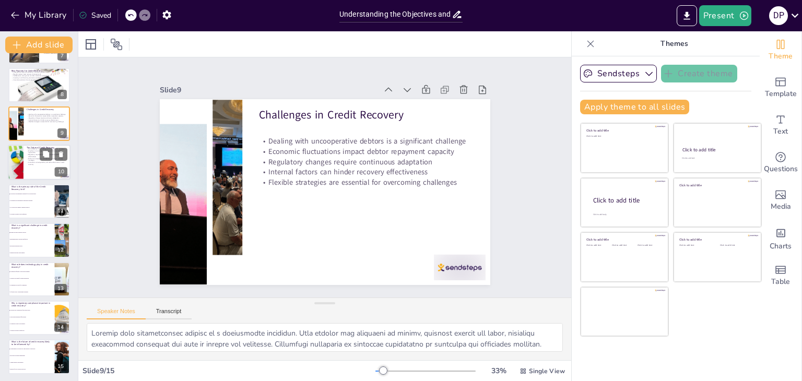
scroll to position [267, 0]
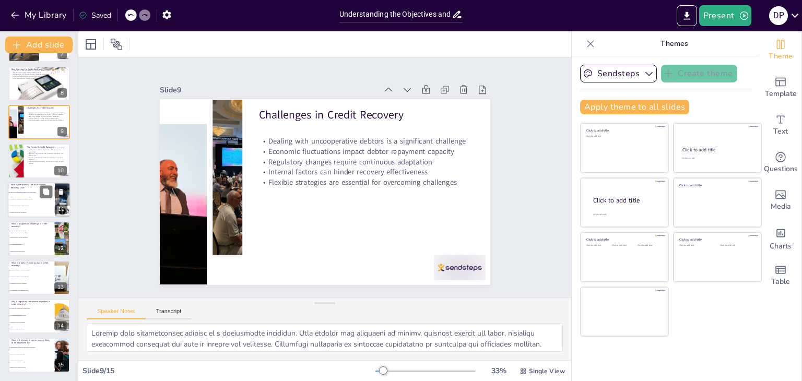
click at [23, 202] on li "To oversee the company's human resources" at bounding box center [31, 205] width 47 height 7
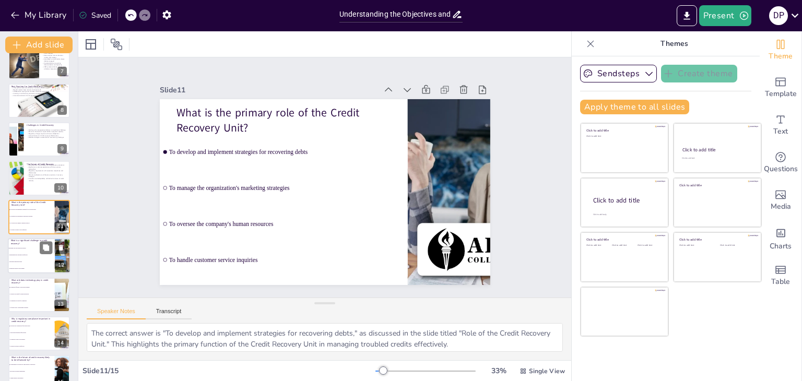
click at [21, 247] on span "Dealing with uncooperative debtors" at bounding box center [31, 248] width 45 height 2
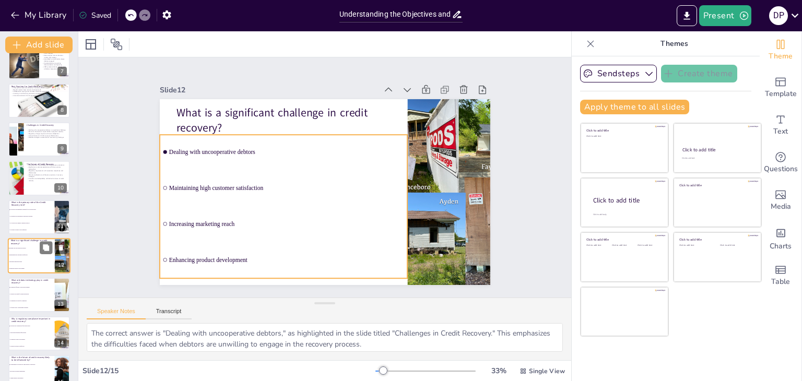
scroll to position [267, 0]
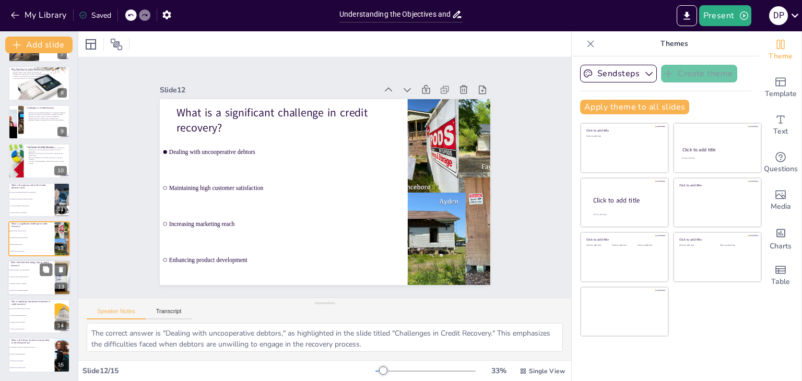
click at [19, 278] on li "It replaces the need for human interaction" at bounding box center [31, 276] width 47 height 7
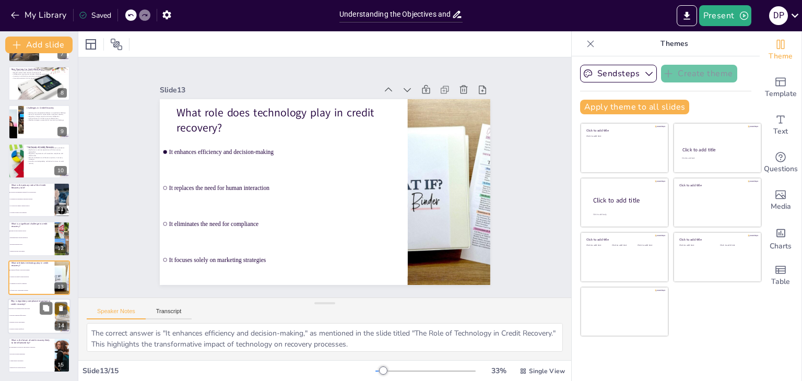
click at [25, 308] on span "It protects the organization from legal issues" at bounding box center [31, 309] width 45 height 2
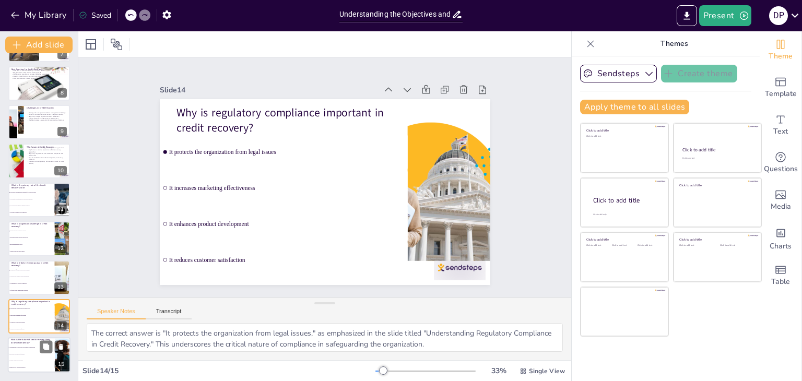
click at [21, 349] on li "Advancements in technology and regulatory landscapes" at bounding box center [31, 347] width 47 height 7
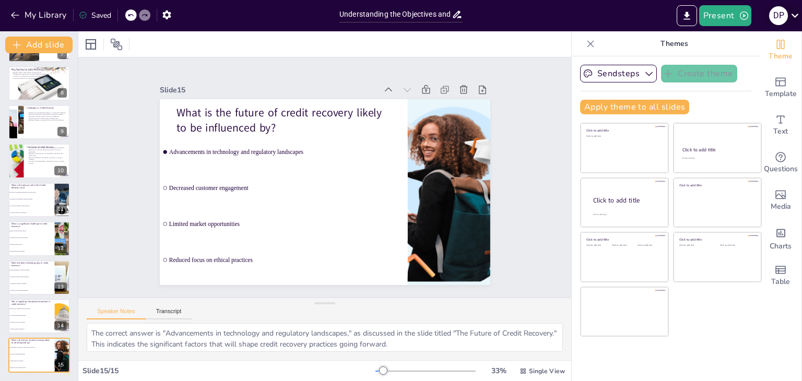
click at [795, 14] on icon at bounding box center [795, 15] width 14 height 14
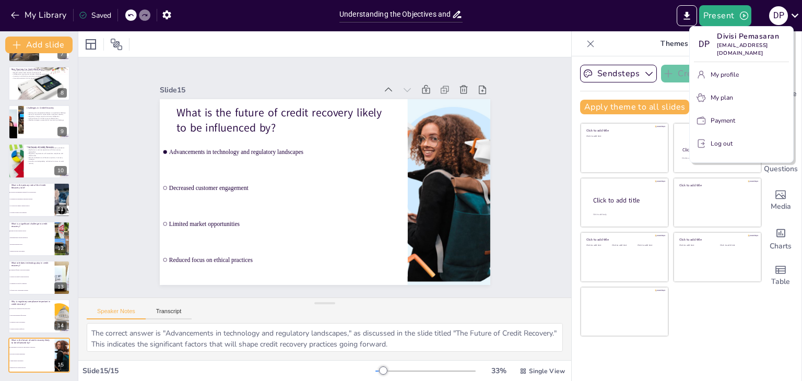
click at [729, 139] on p "Log out" at bounding box center [721, 143] width 22 height 9
